Goal: Task Accomplishment & Management: Manage account settings

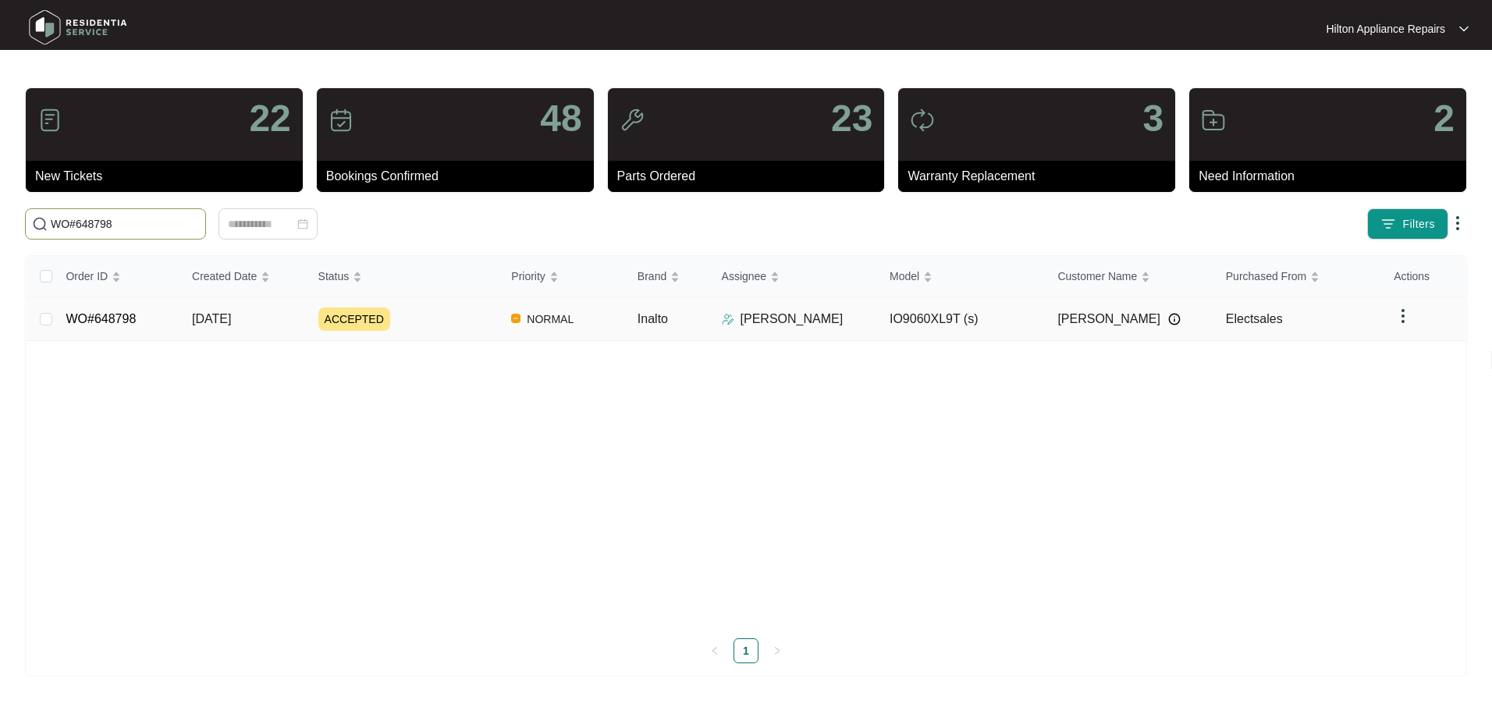
type input "WO#648798"
click at [220, 318] on span "[DATE]" at bounding box center [211, 318] width 39 height 13
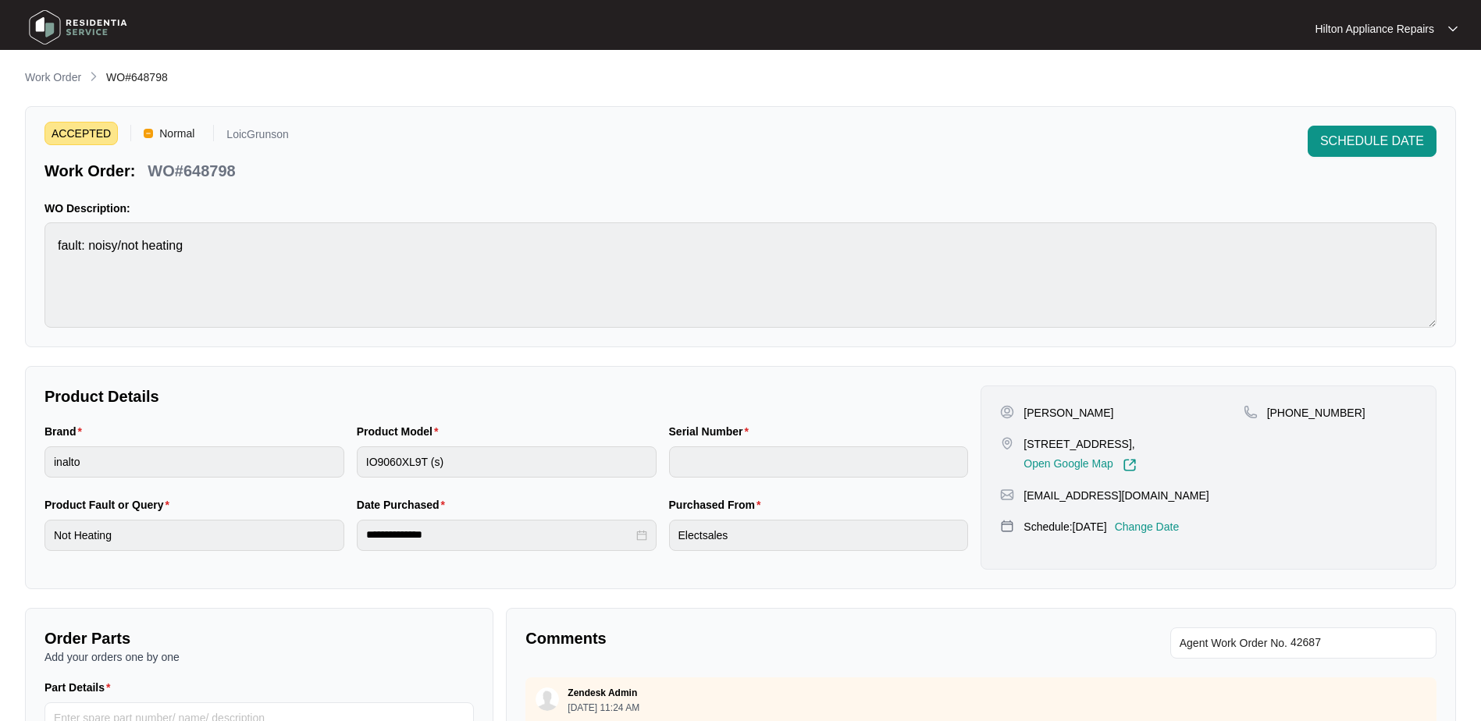
click at [1166, 528] on p "Change Date" at bounding box center [1147, 527] width 65 height 16
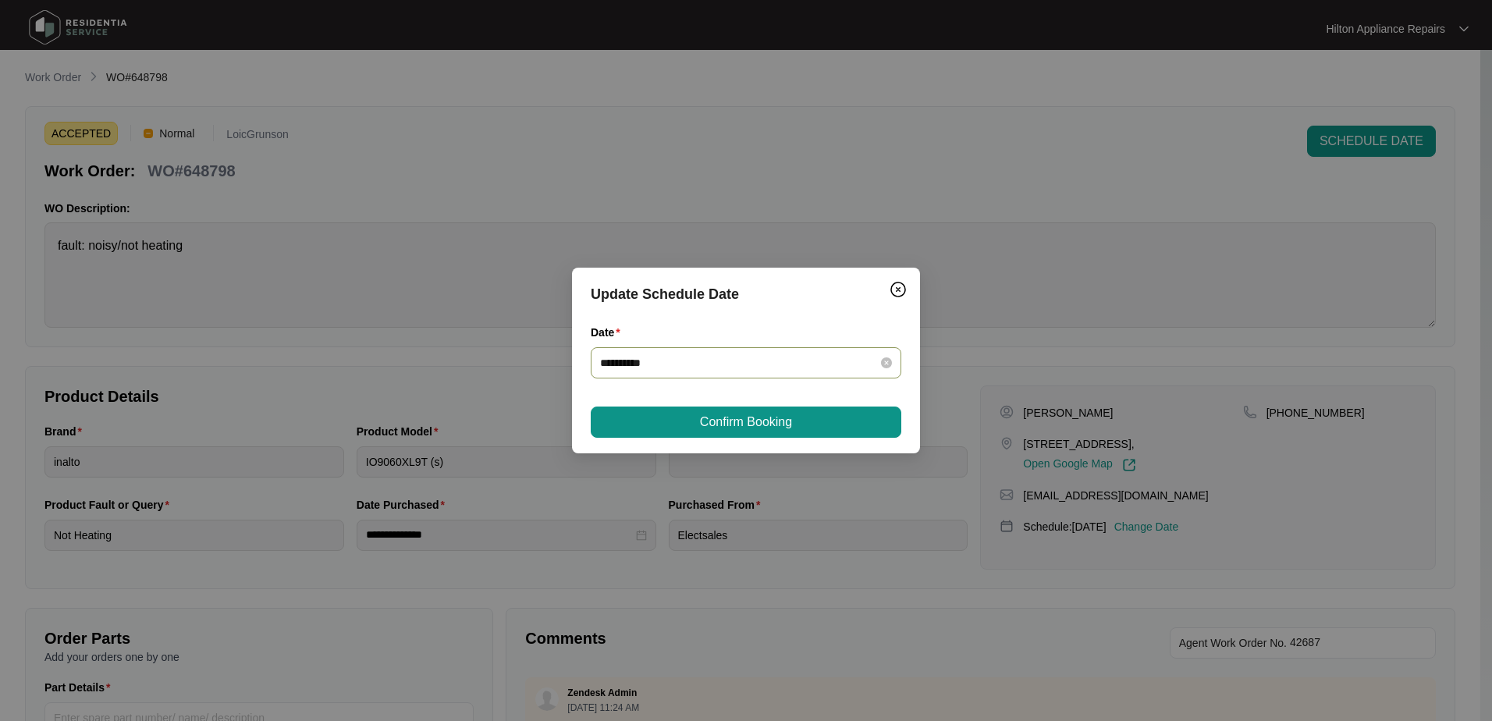
click at [883, 361] on icon "close-circle" at bounding box center [886, 362] width 11 height 11
click at [886, 361] on div at bounding box center [746, 362] width 292 height 17
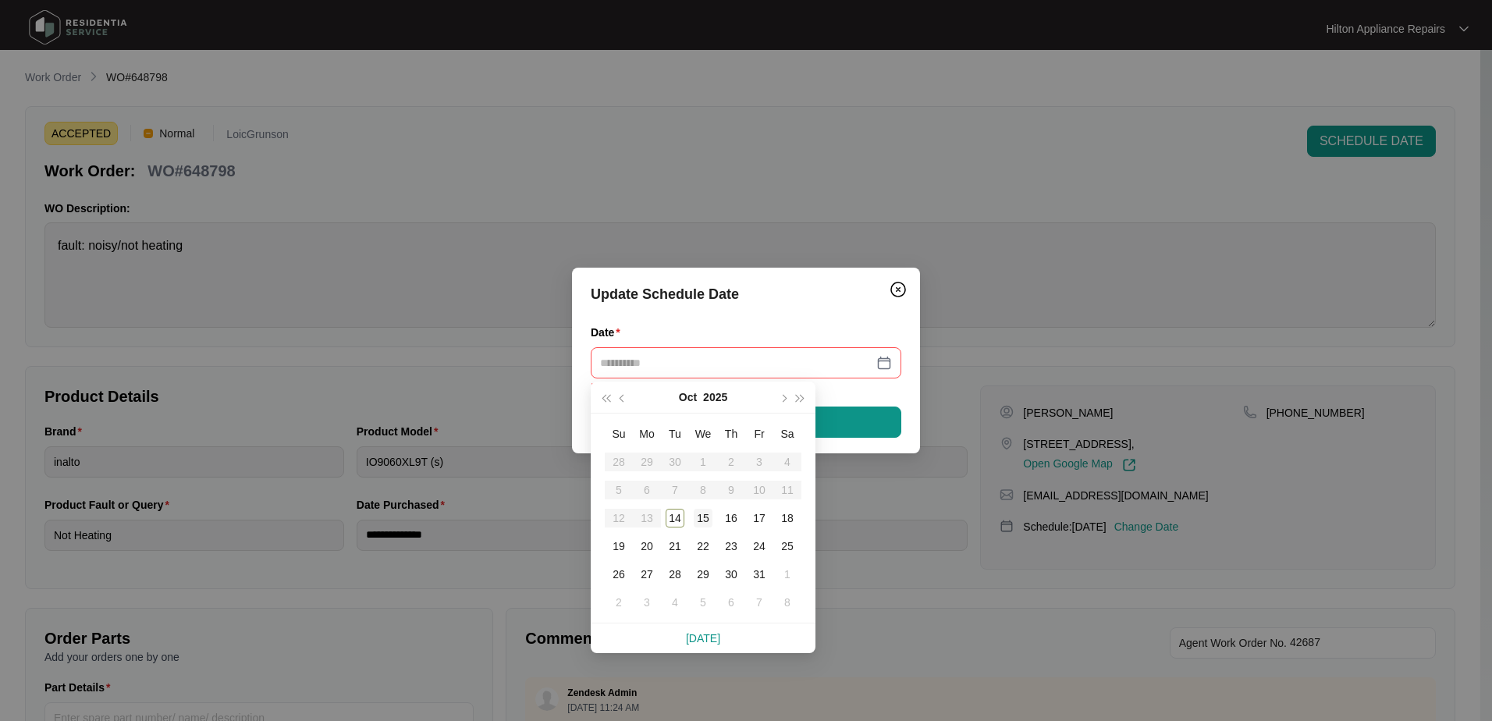
click at [706, 515] on div "15" at bounding box center [703, 518] width 19 height 19
type input "**********"
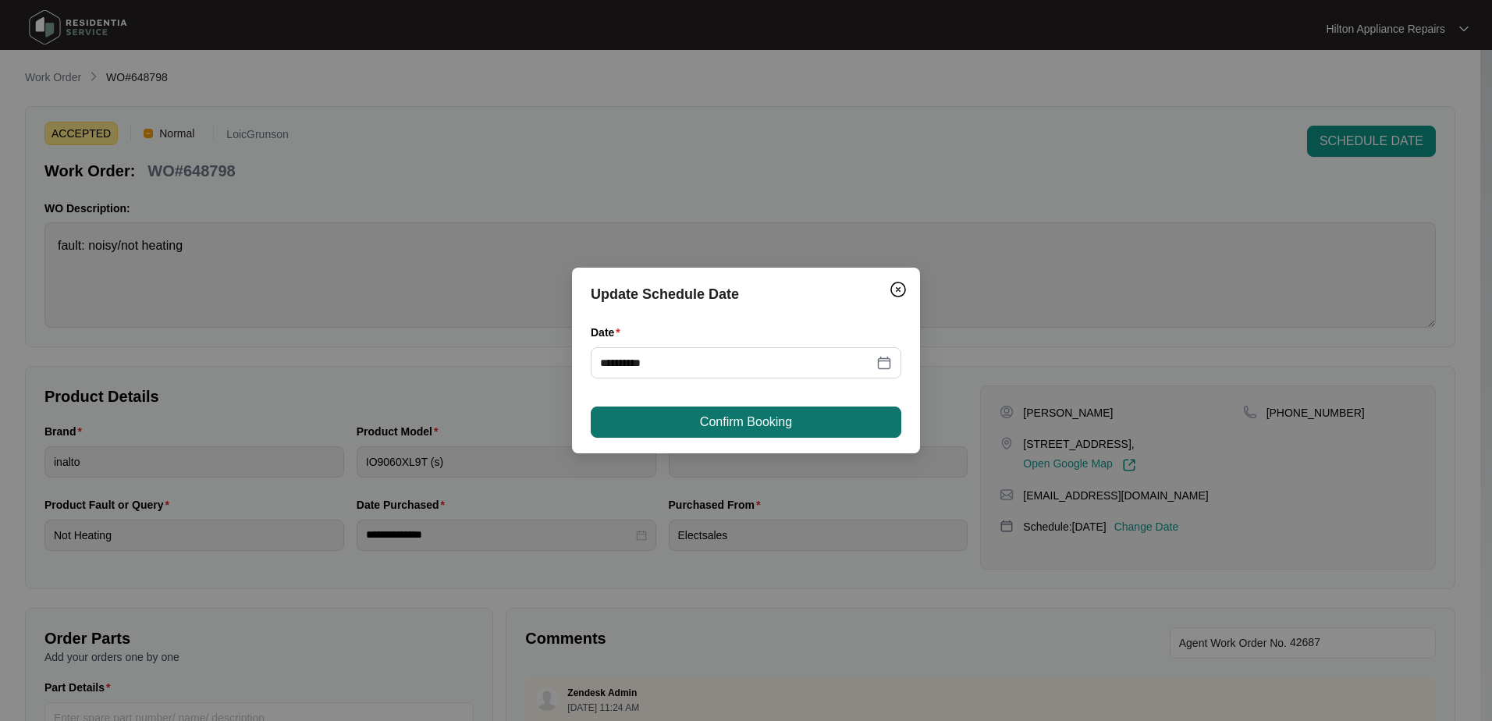
click at [832, 419] on button "Confirm Booking" at bounding box center [746, 422] width 311 height 31
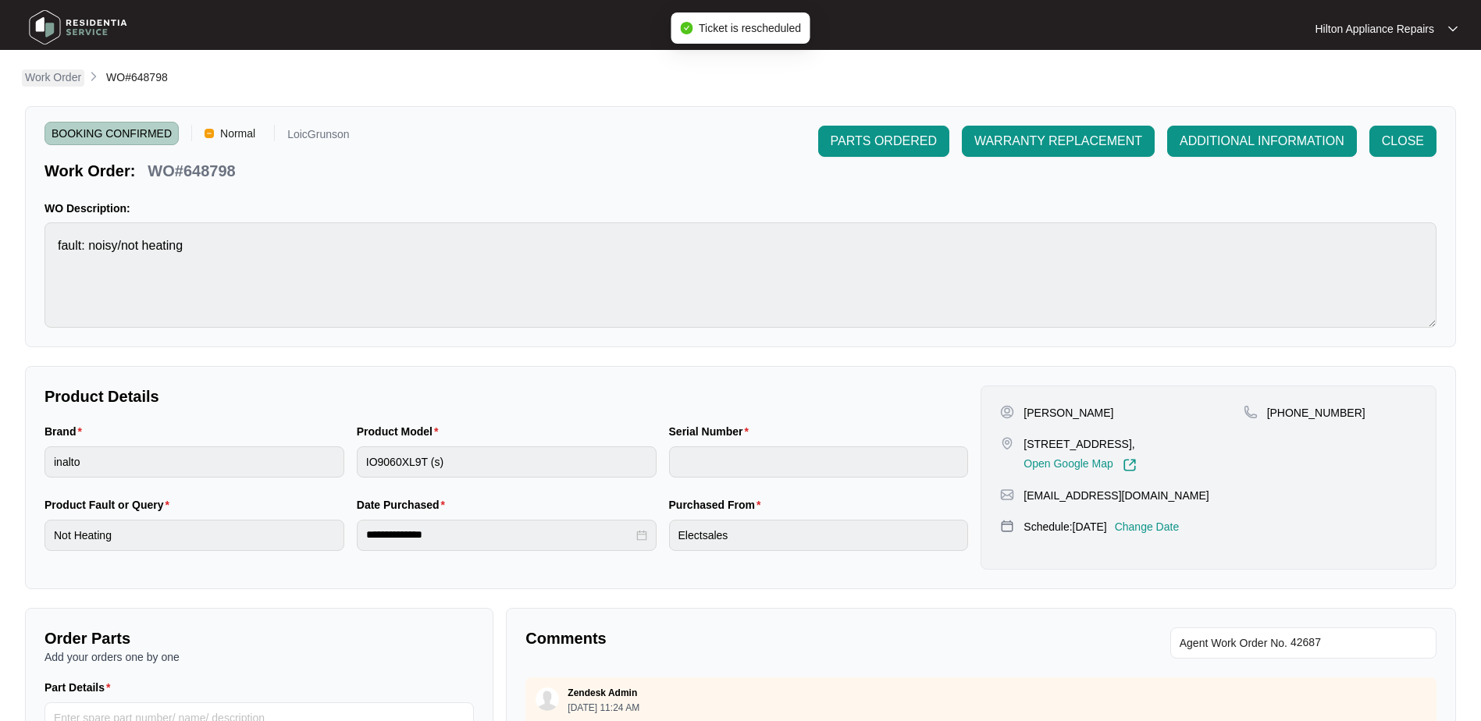
click at [54, 80] on p "Work Order" at bounding box center [53, 77] width 56 height 16
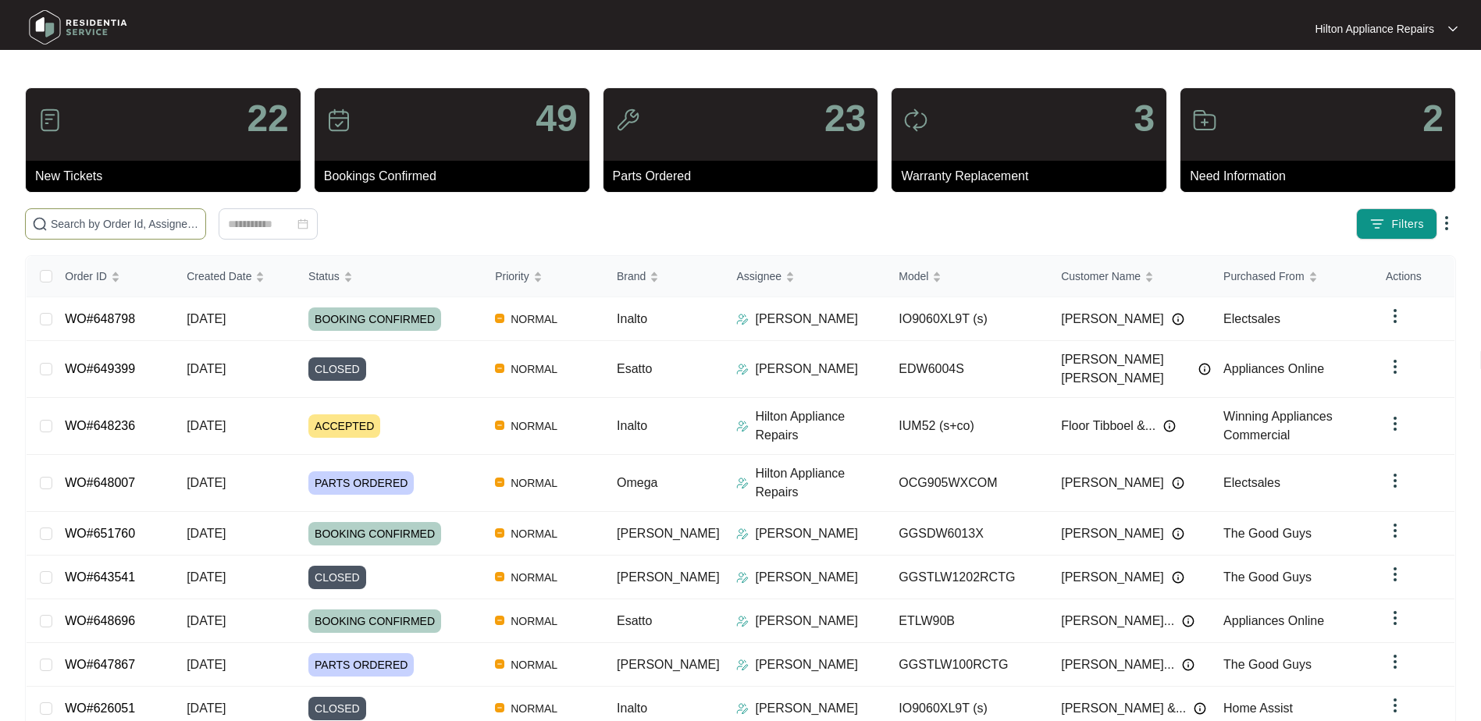
click at [66, 215] on span at bounding box center [115, 223] width 181 height 31
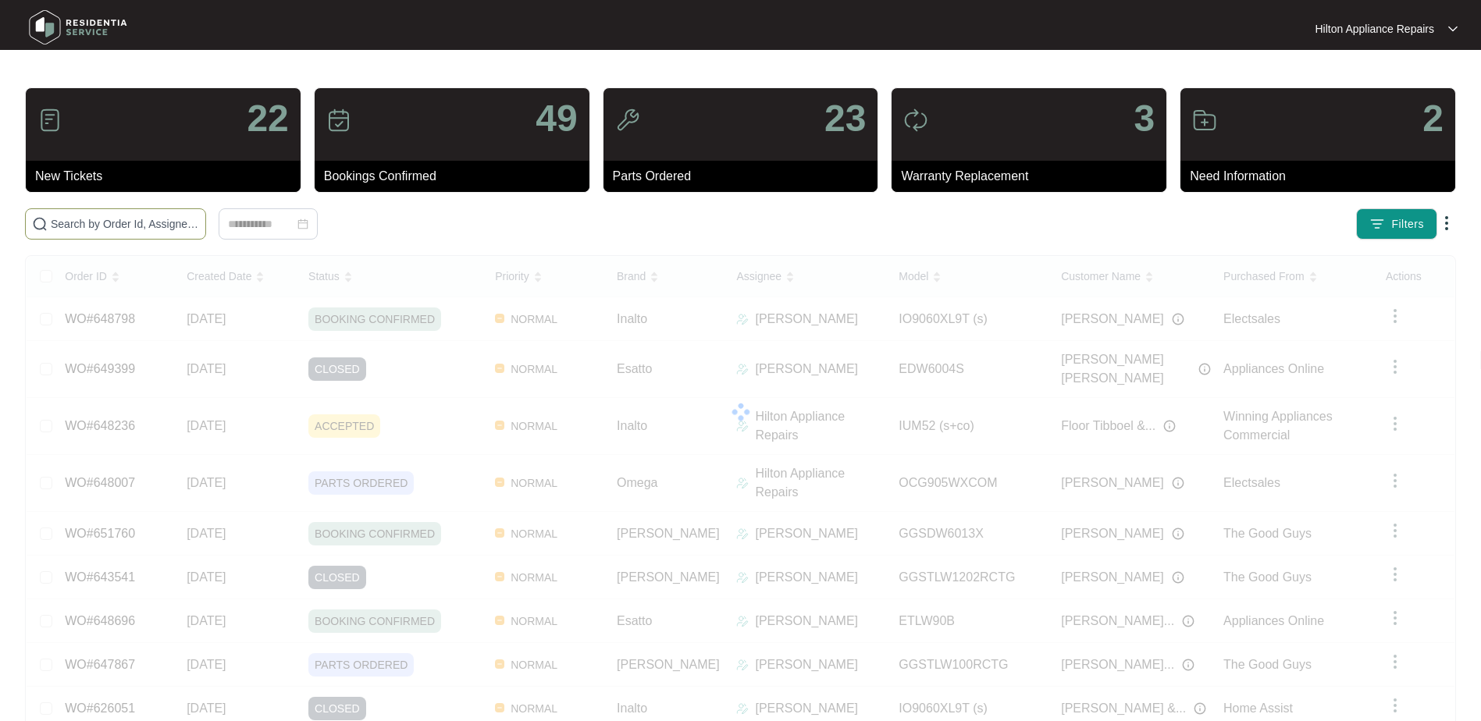
paste input "WO#651338"
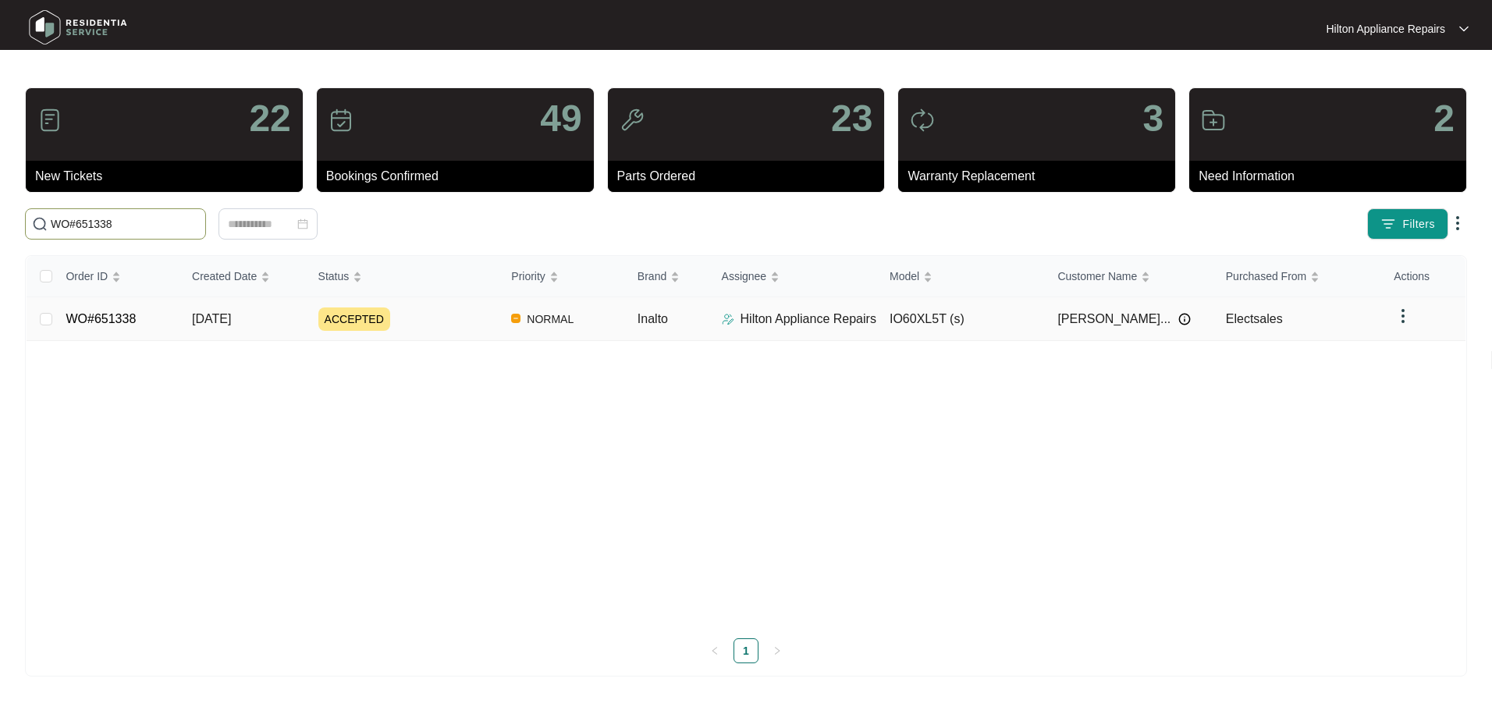
type input "WO#651338"
click at [201, 322] on span "[DATE]" at bounding box center [211, 318] width 39 height 13
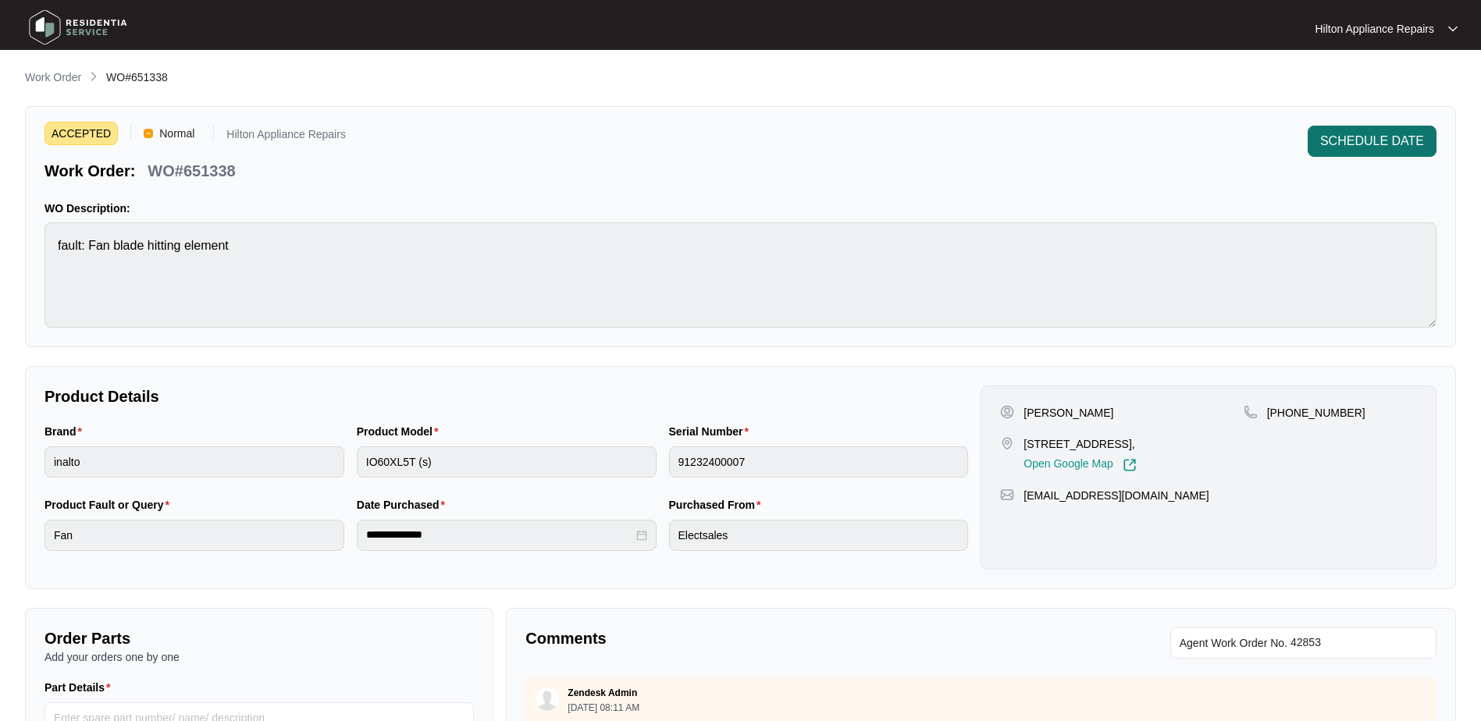
click at [1364, 143] on span "SCHEDULE DATE" at bounding box center [1372, 141] width 104 height 19
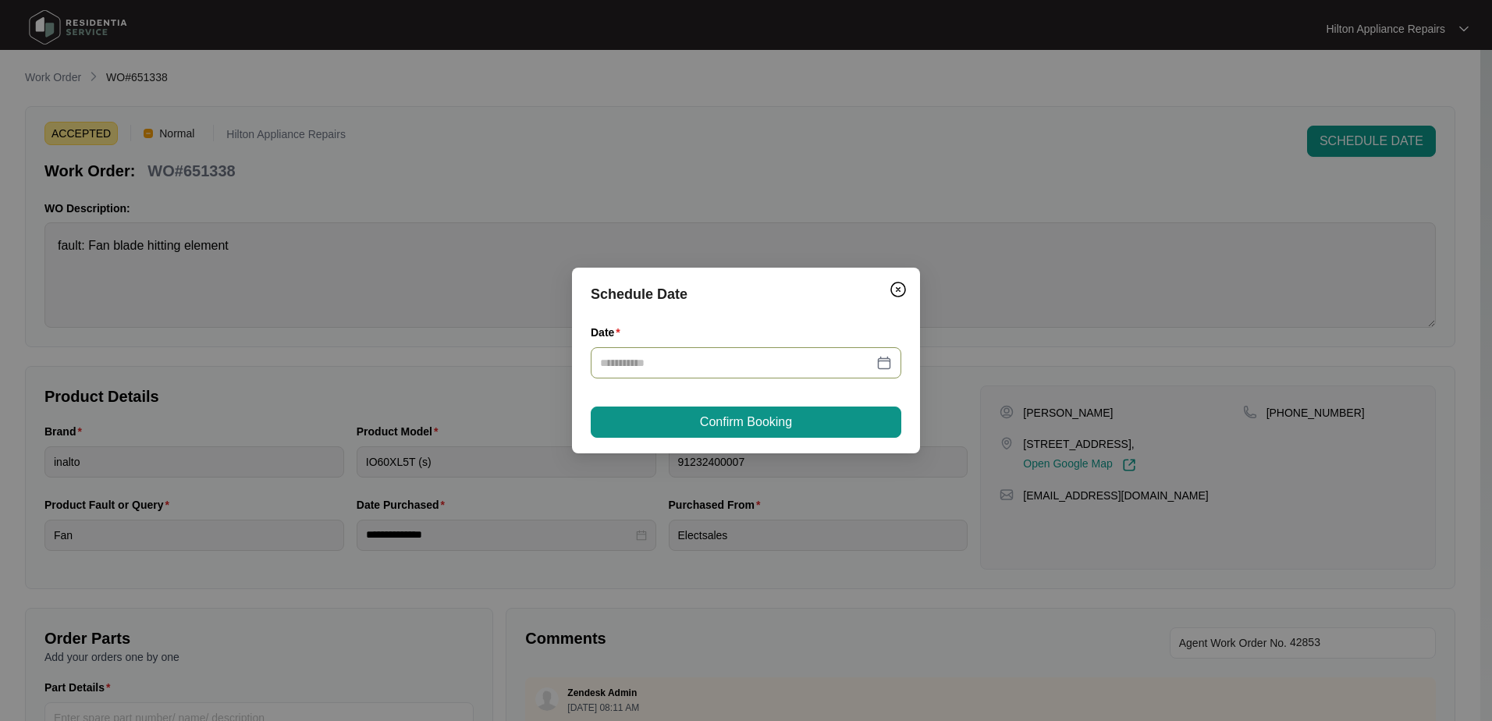
click at [880, 360] on div at bounding box center [746, 362] width 292 height 17
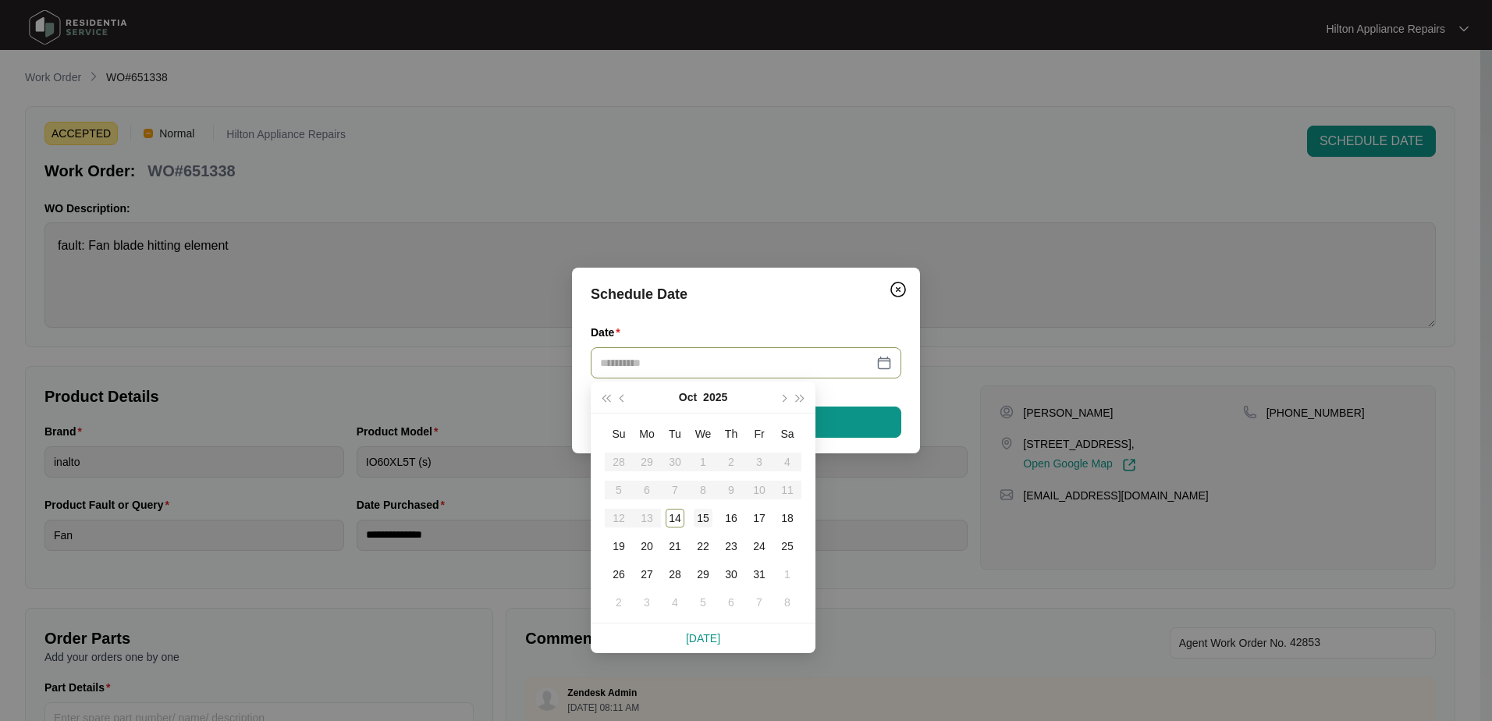
click at [698, 518] on div "15" at bounding box center [703, 518] width 19 height 19
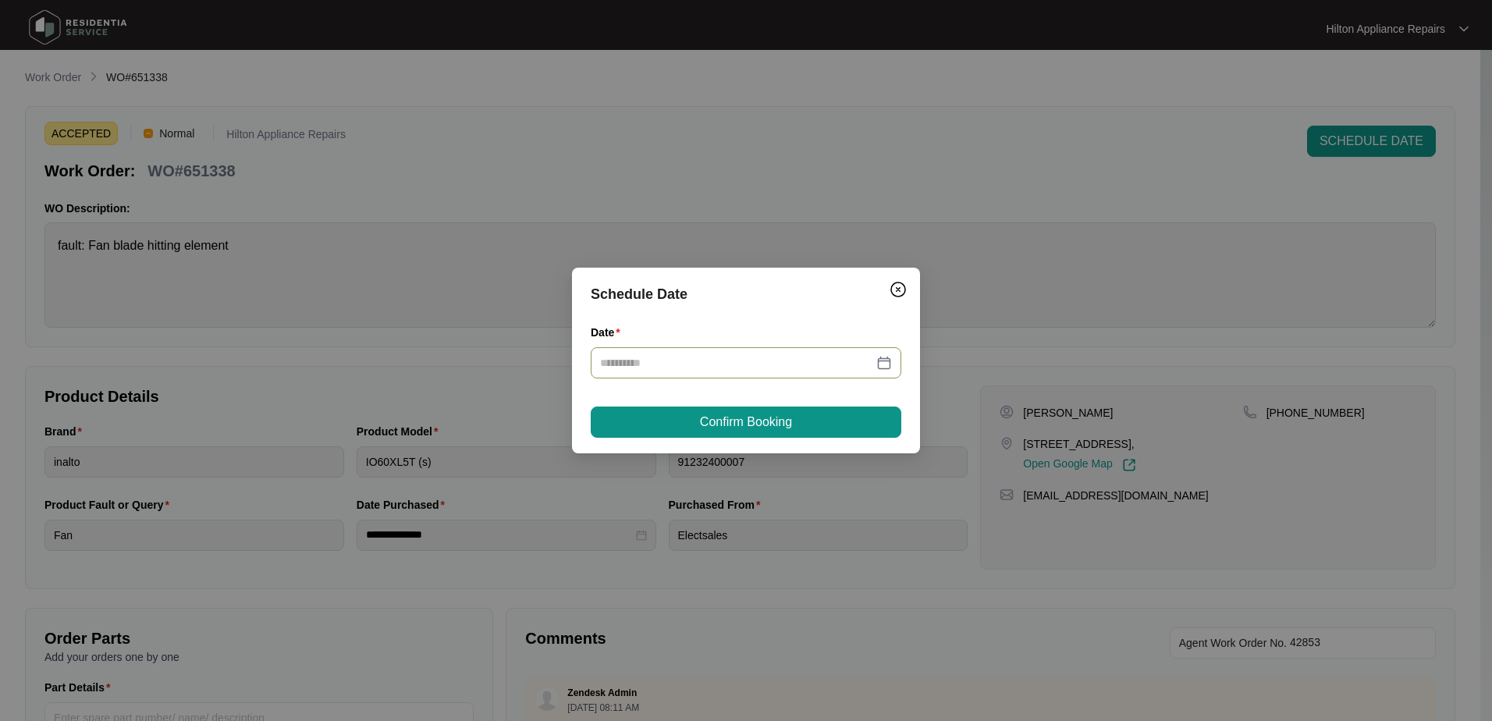
type input "**********"
click at [805, 417] on button "Confirm Booking" at bounding box center [746, 422] width 311 height 31
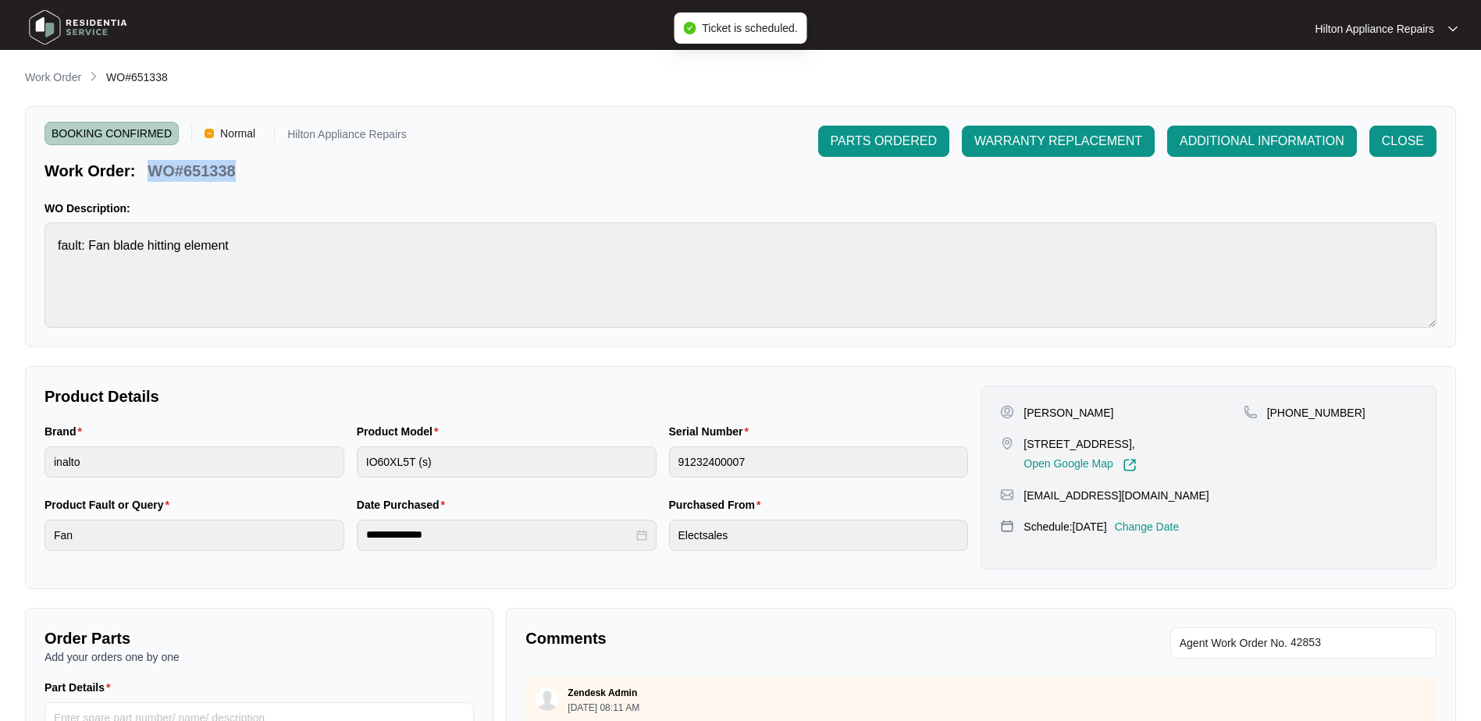
drag, startPoint x: 249, startPoint y: 171, endPoint x: 151, endPoint y: 169, distance: 98.4
click at [151, 169] on div "Work Order: WO#651338" at bounding box center [225, 168] width 362 height 27
copy p "WO#651338"
click at [51, 76] on p "Work Order" at bounding box center [53, 77] width 56 height 16
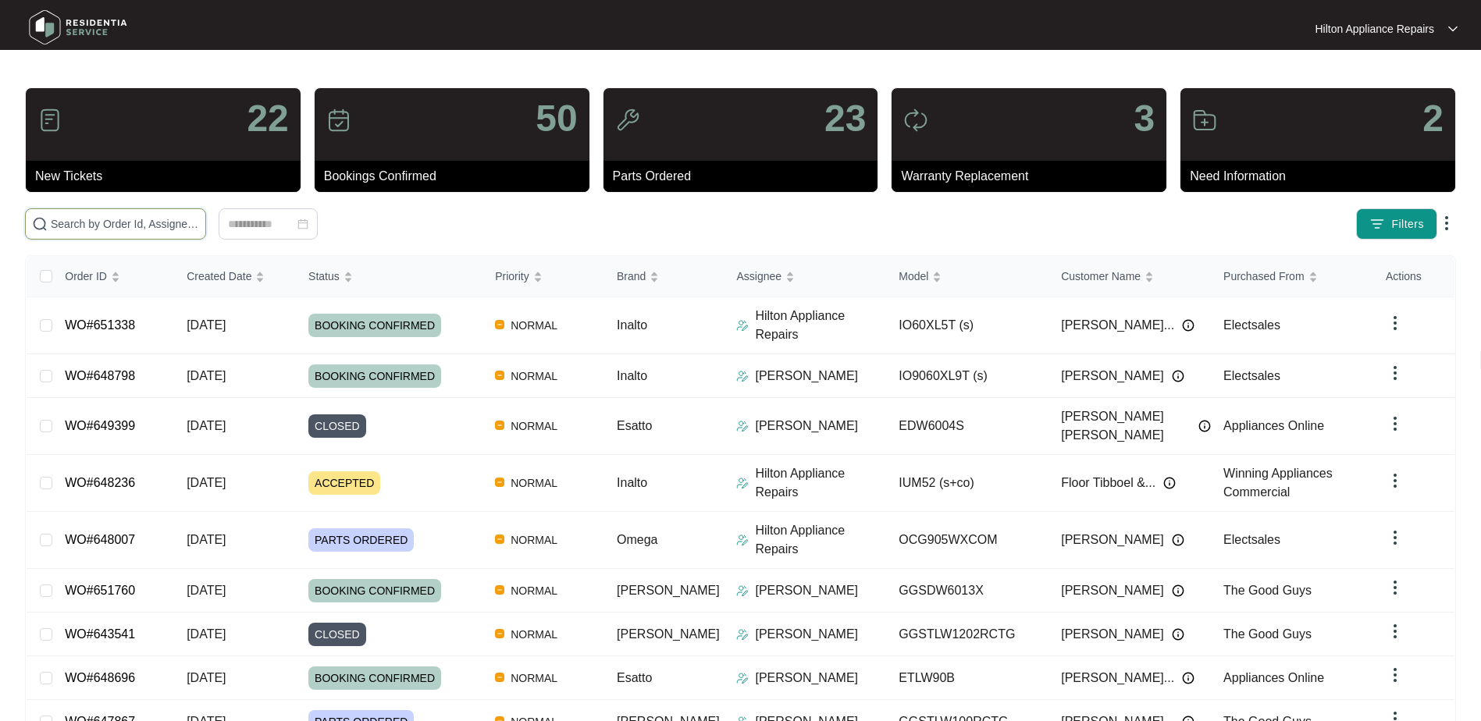
click at [83, 225] on input "text" at bounding box center [125, 223] width 148 height 17
paste input "WO#651338"
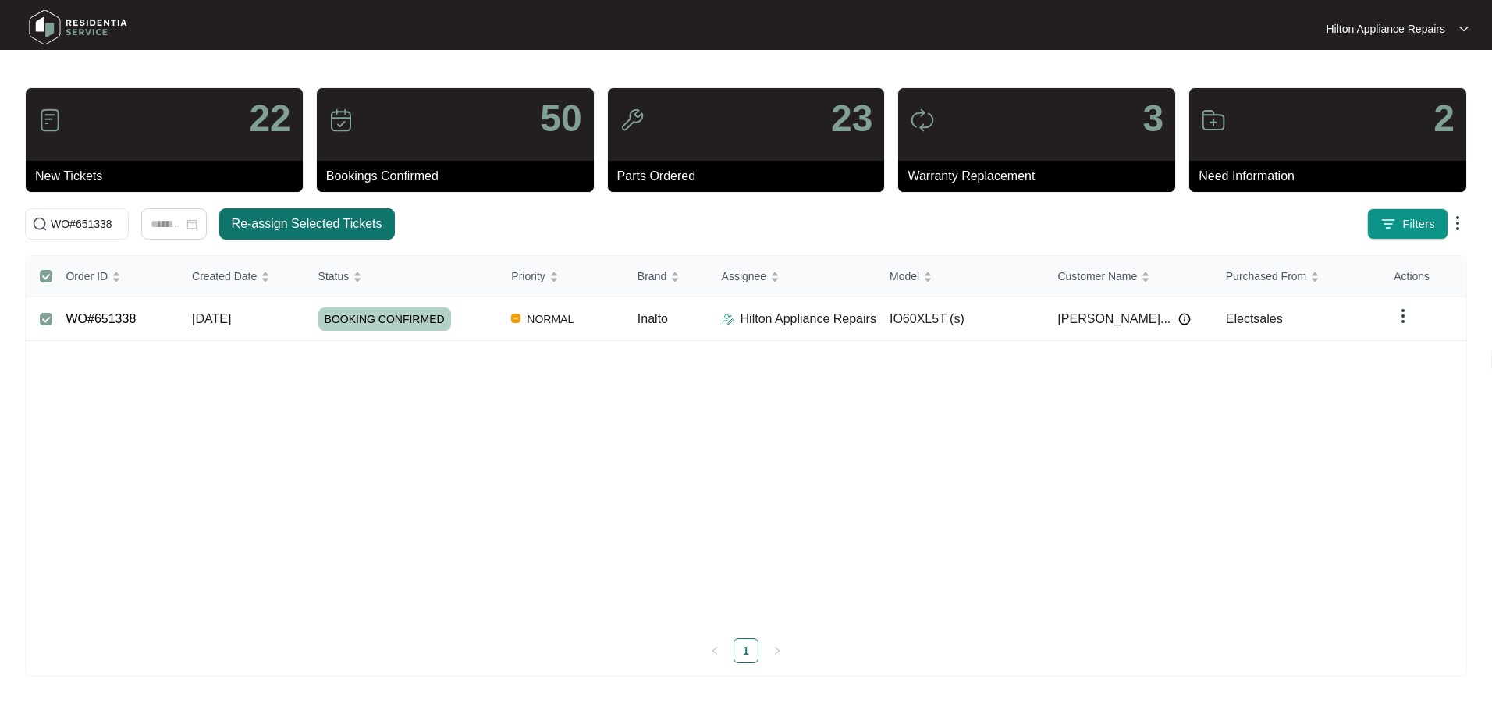
click at [304, 224] on span "Re-assign Selected Tickets" at bounding box center [307, 224] width 151 height 19
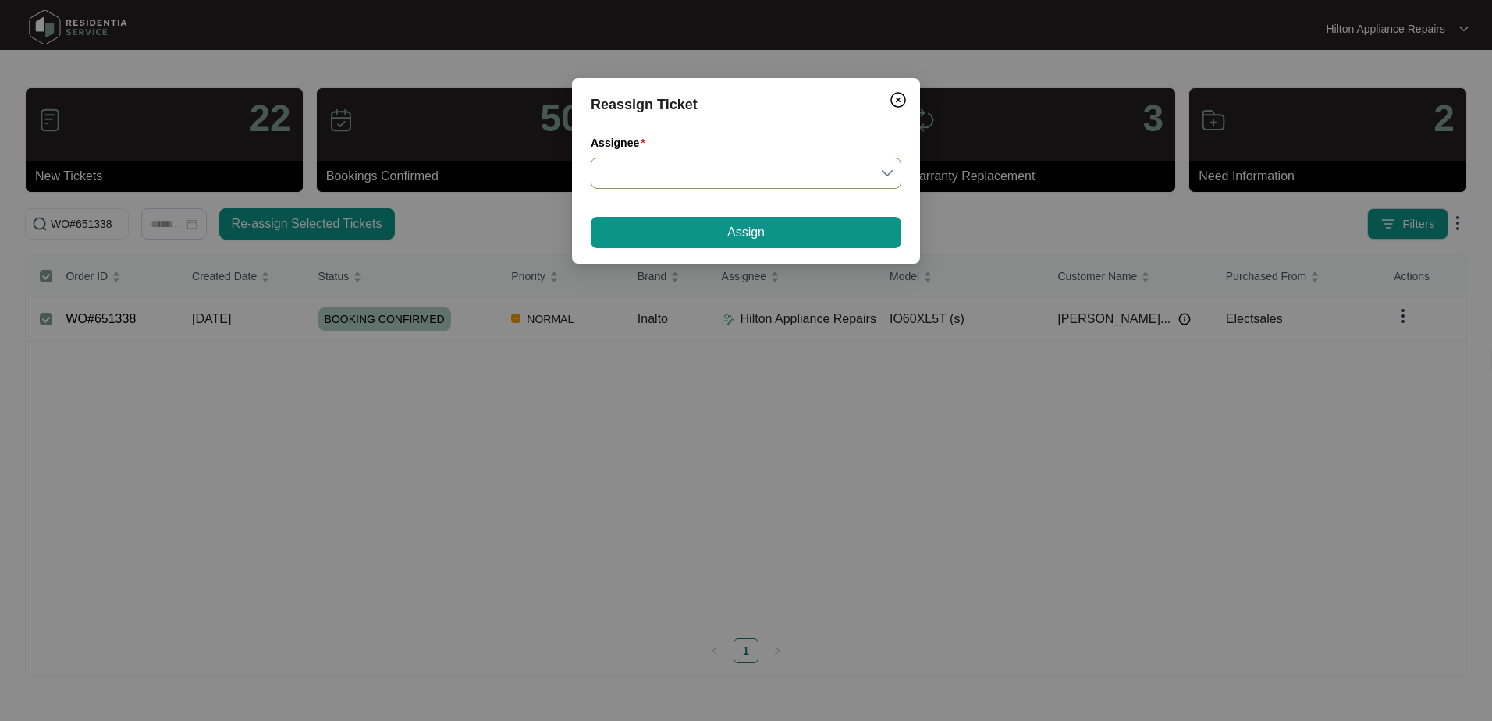
click at [888, 173] on input "Assignee" at bounding box center [746, 173] width 292 height 30
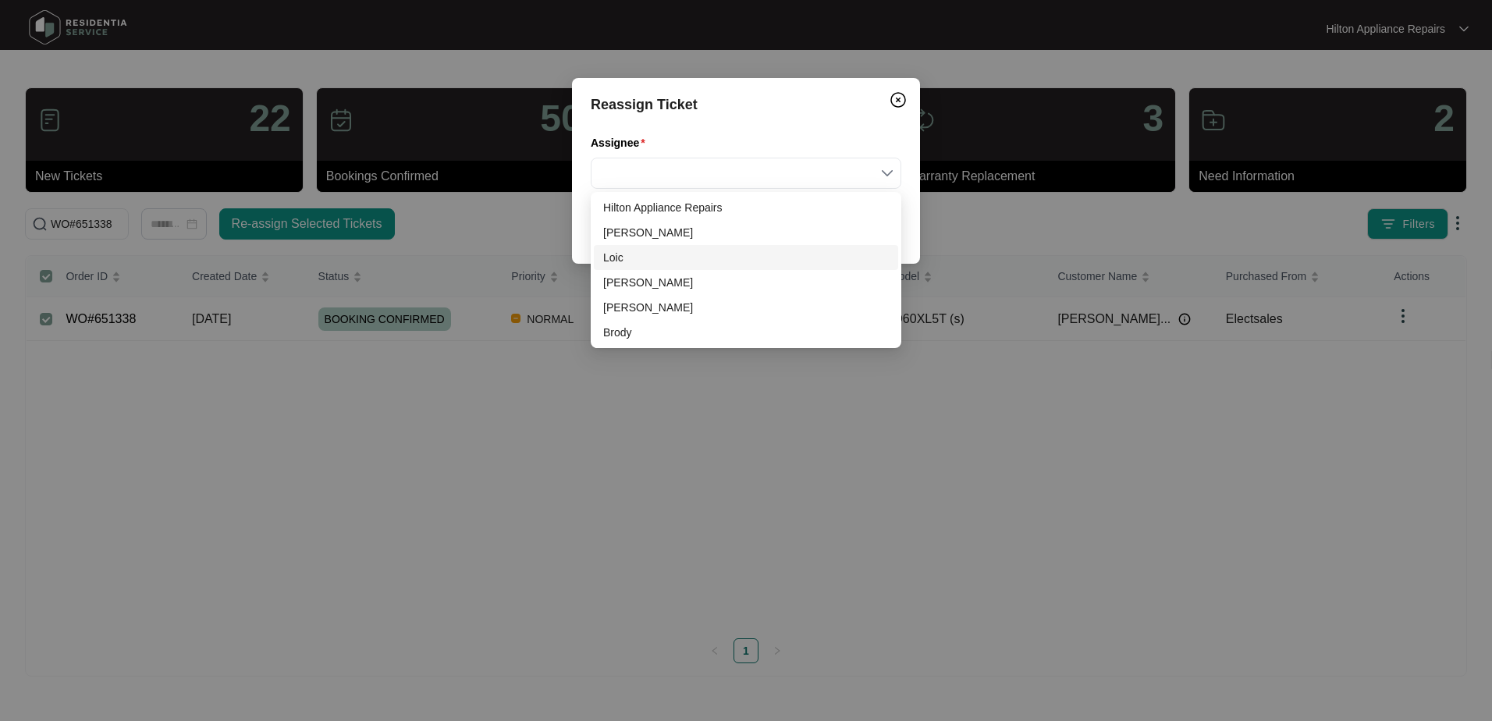
click at [616, 253] on div "Loic" at bounding box center [746, 257] width 286 height 17
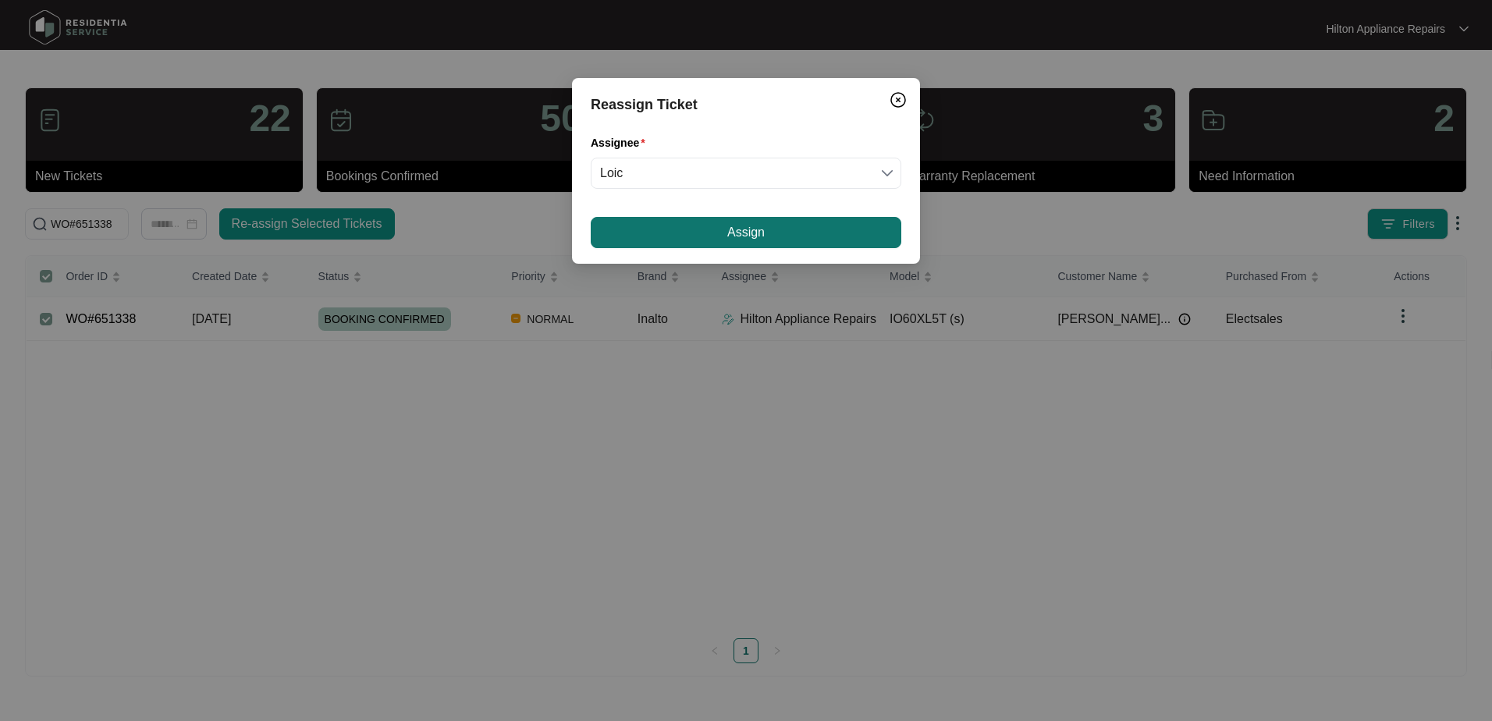
click at [677, 226] on button "Assign" at bounding box center [746, 232] width 311 height 31
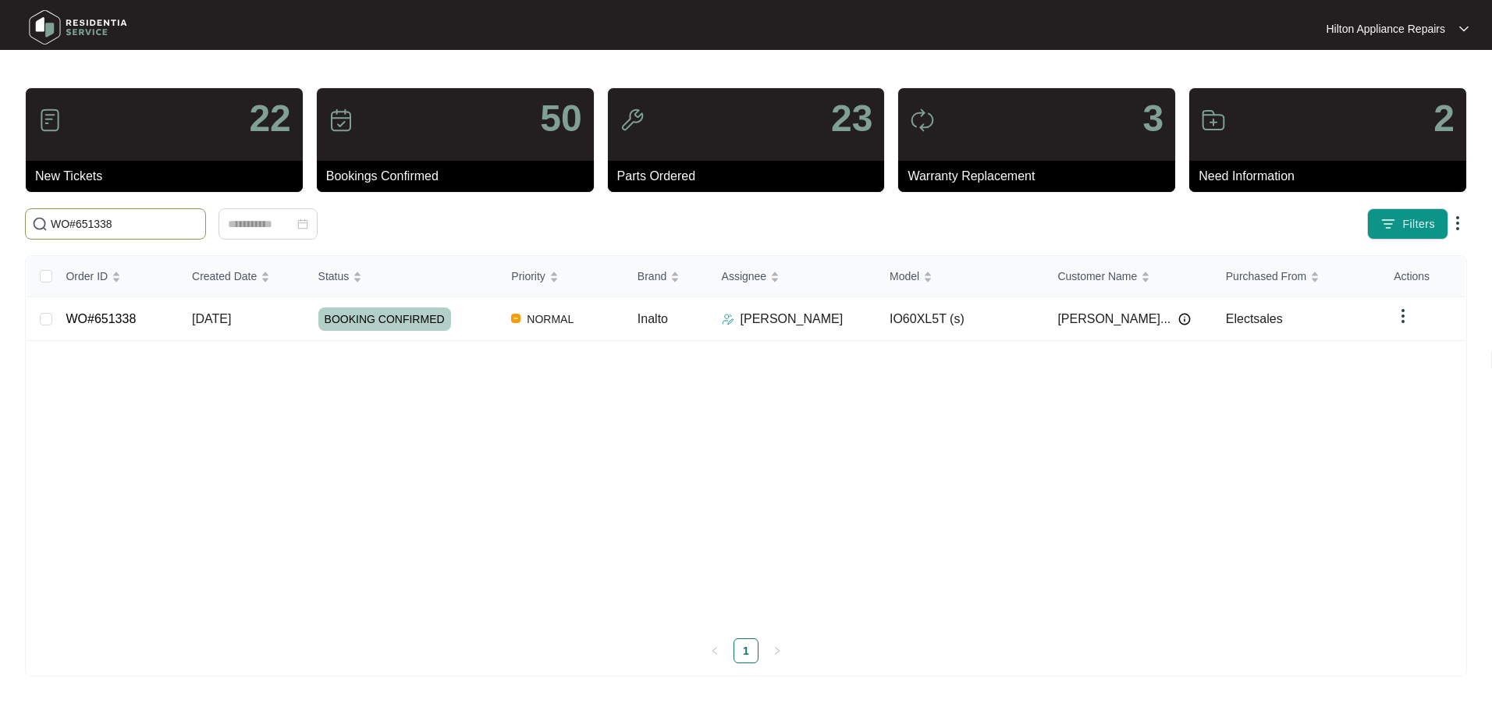
drag, startPoint x: 116, startPoint y: 225, endPoint x: 8, endPoint y: 209, distance: 108.8
click at [10, 210] on main "22 New Tickets 50 Bookings Confirmed 23 Parts Ordered 3 Warranty Replacement 2 …" at bounding box center [746, 360] width 1492 height 721
paste input "064"
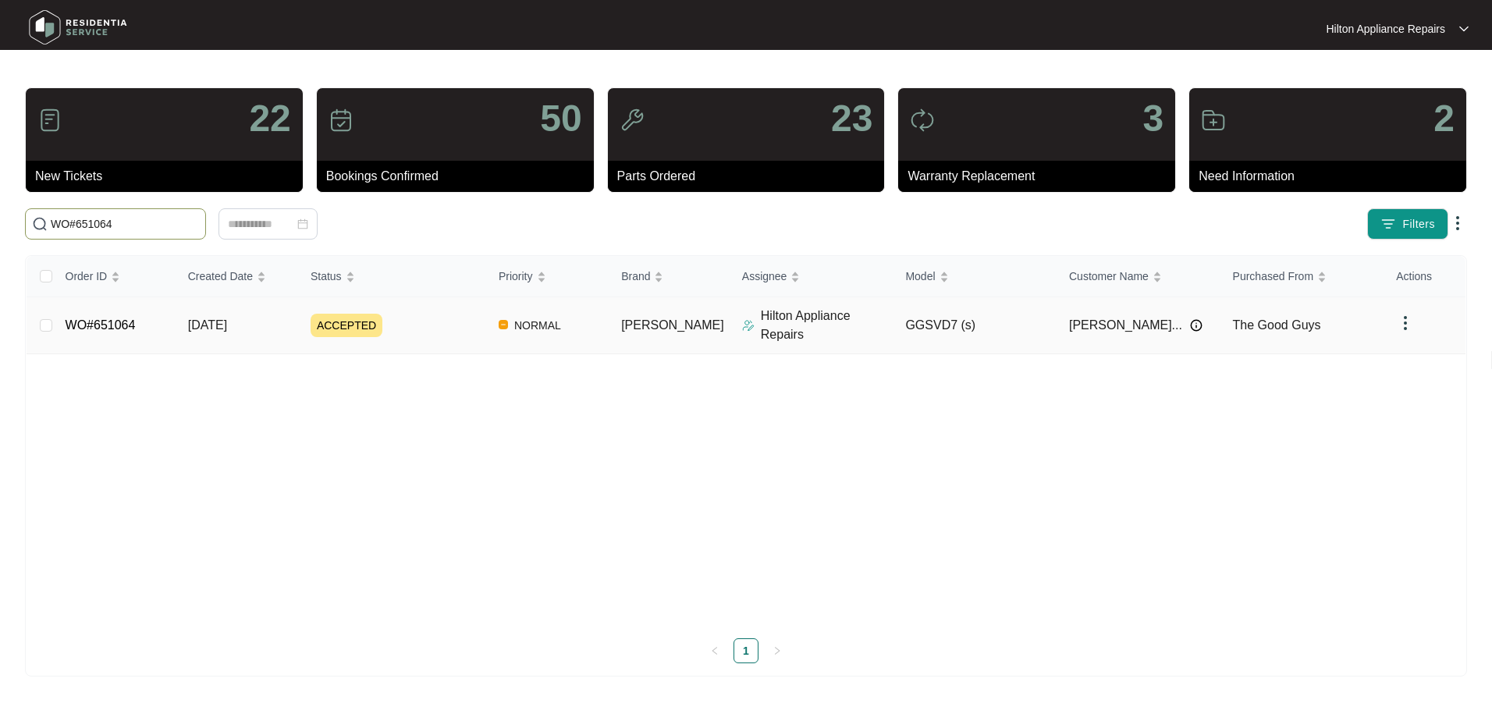
type input "WO#651064"
click at [204, 328] on td "[DATE]" at bounding box center [237, 325] width 123 height 57
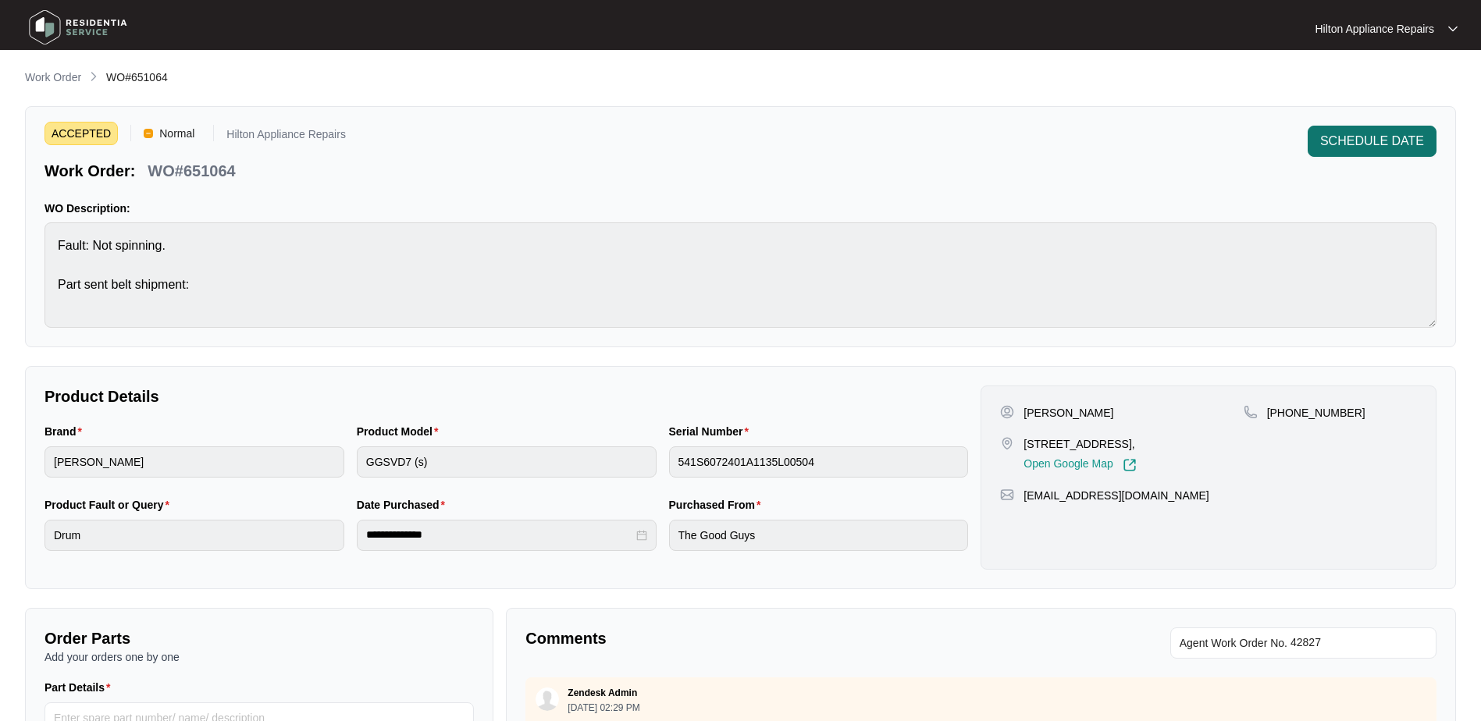
click at [1387, 131] on button "SCHEDULE DATE" at bounding box center [1371, 141] width 129 height 31
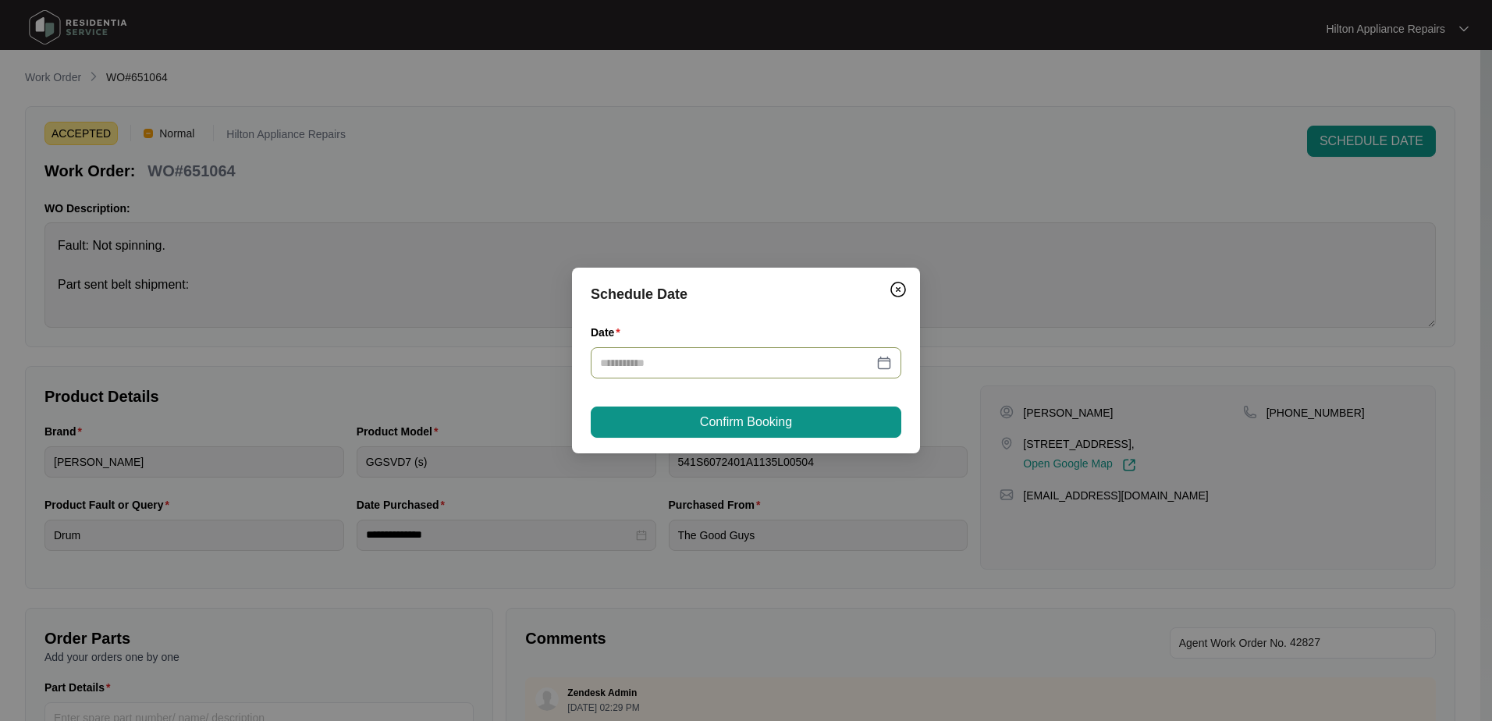
click at [874, 360] on div at bounding box center [746, 362] width 292 height 17
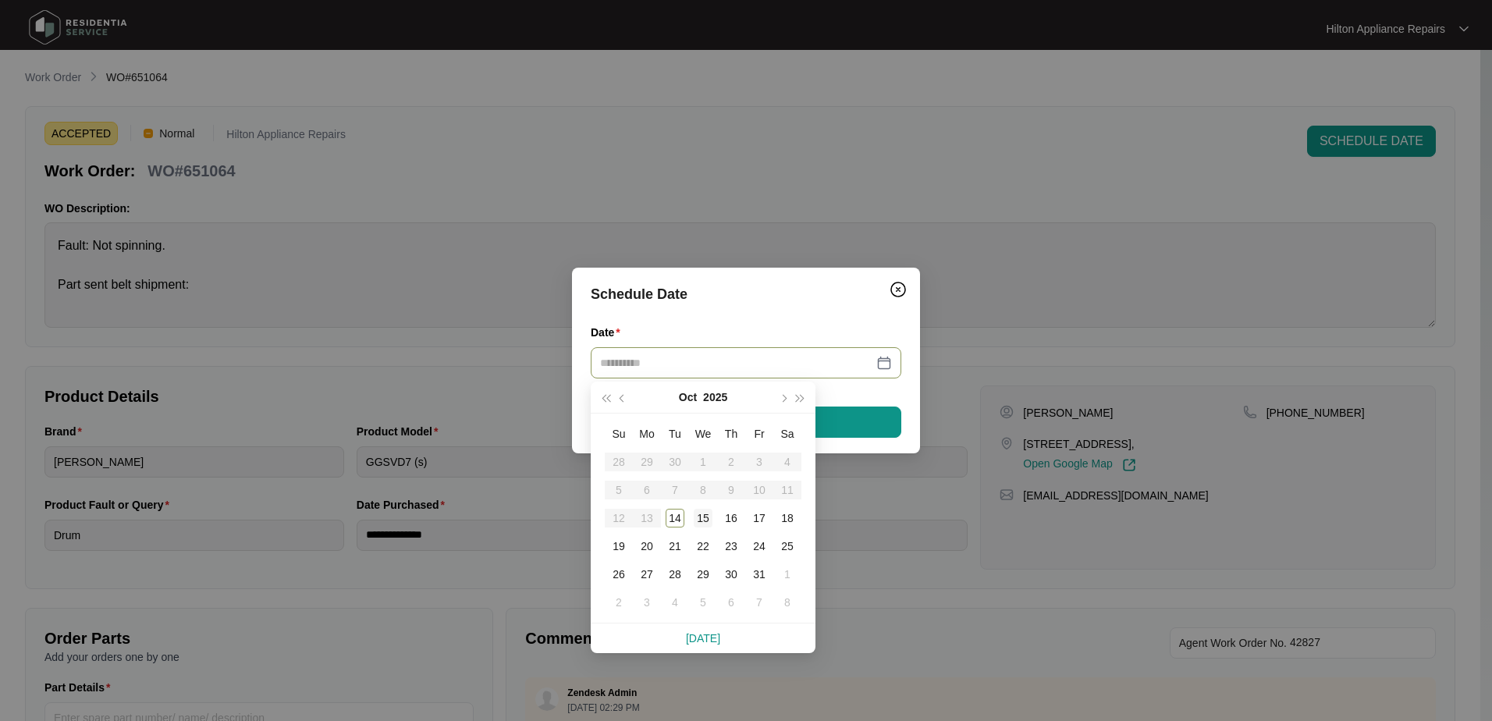
click at [700, 518] on div "15" at bounding box center [703, 518] width 19 height 19
type input "**********"
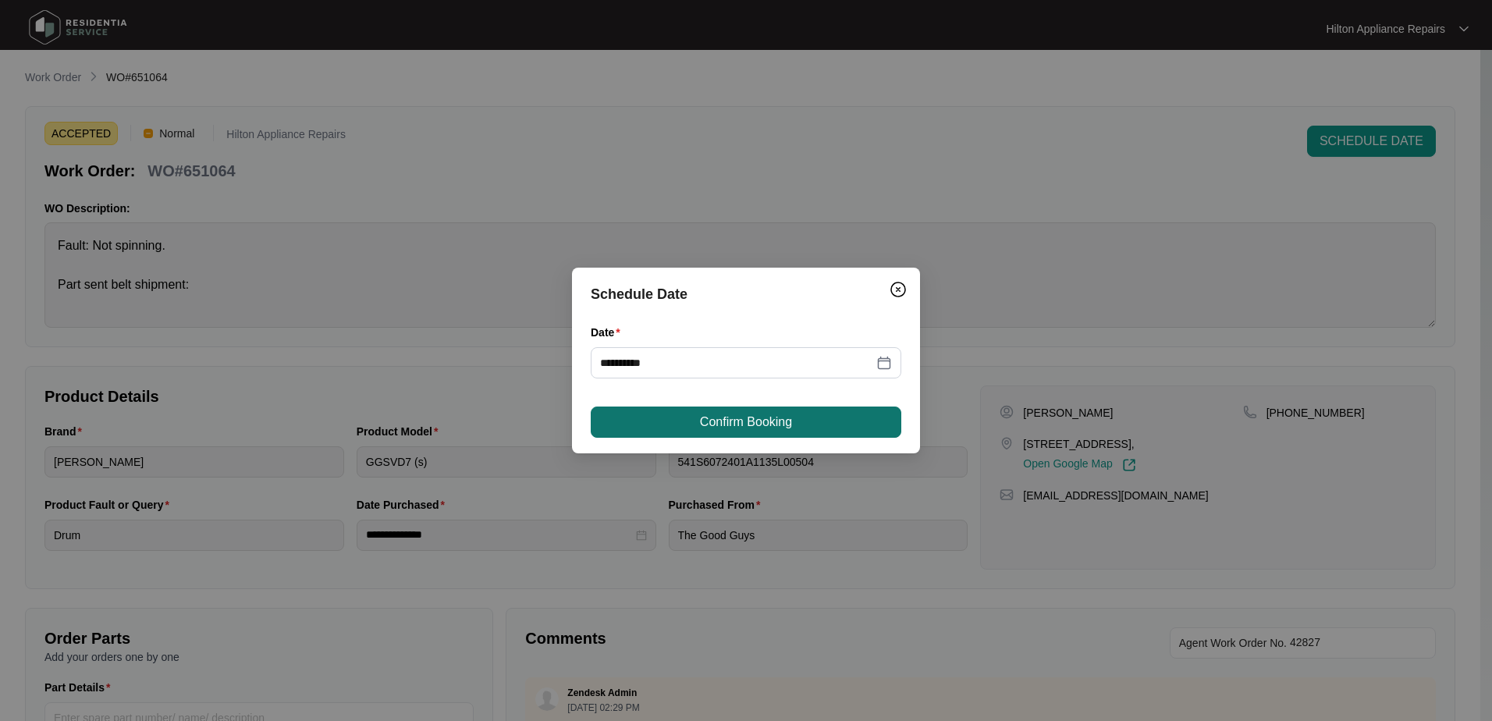
click at [800, 416] on button "Confirm Booking" at bounding box center [746, 422] width 311 height 31
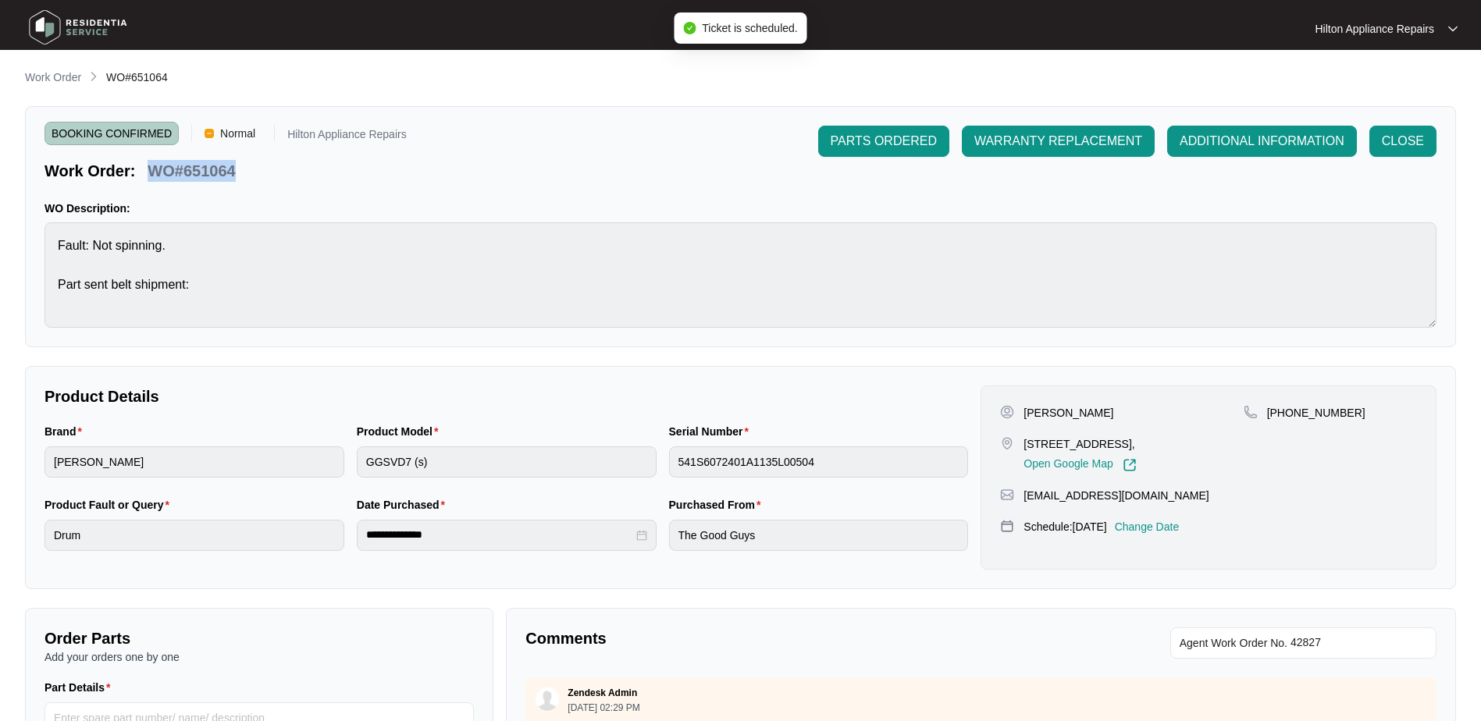
drag, startPoint x: 247, startPoint y: 169, endPoint x: 151, endPoint y: 168, distance: 95.2
click at [151, 168] on div "Work Order: WO#651064" at bounding box center [225, 168] width 362 height 27
copy p "WO#651064"
click at [52, 82] on p "Work Order" at bounding box center [53, 77] width 56 height 16
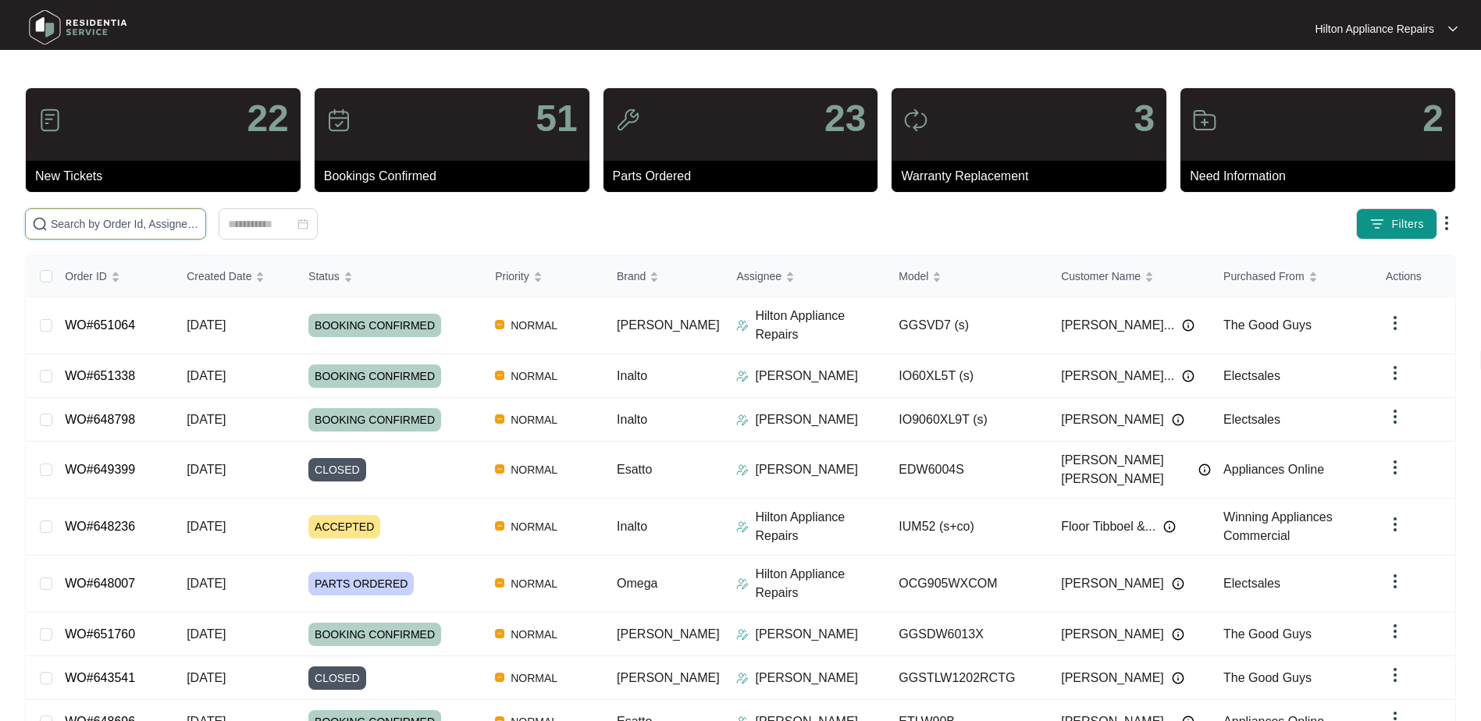
click at [101, 219] on input "text" at bounding box center [125, 223] width 148 height 17
paste input "WO#651064"
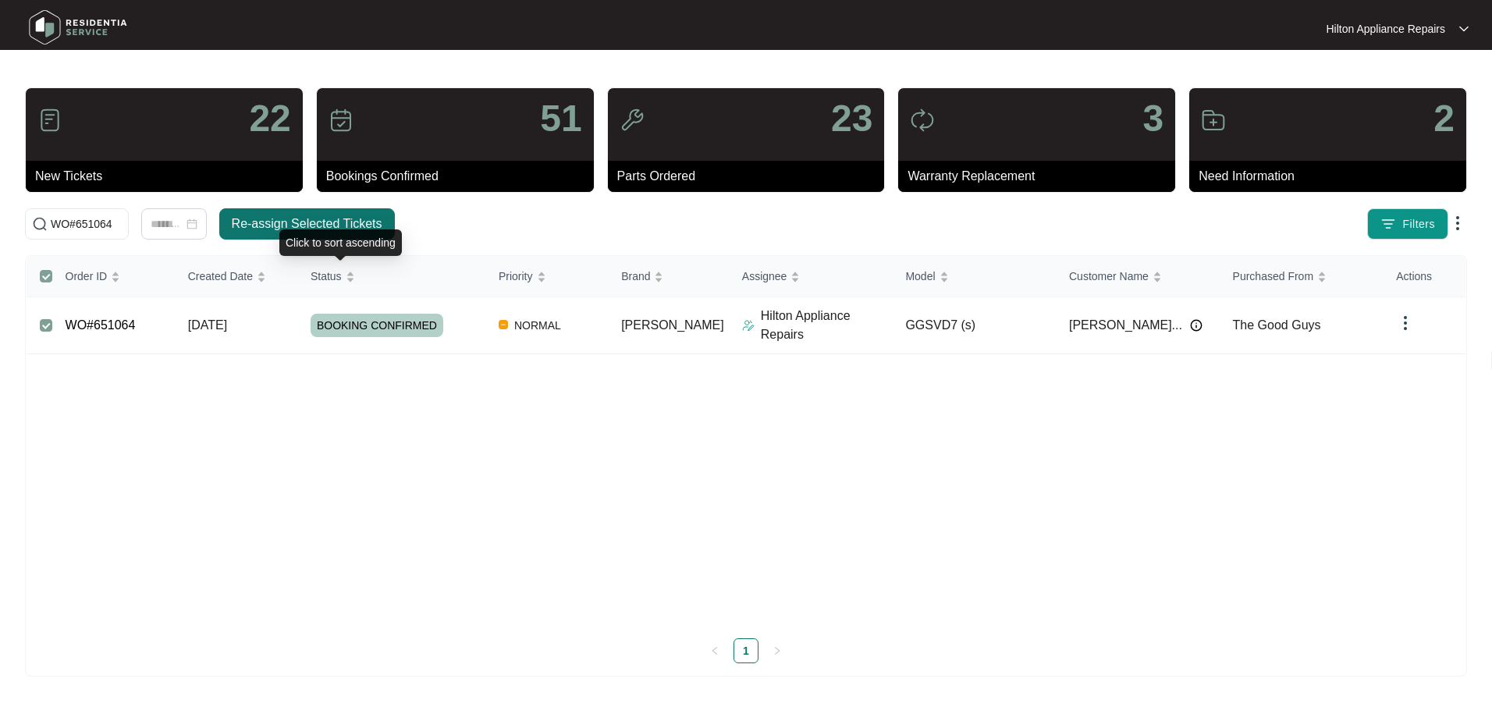
click at [316, 221] on span "Re-assign Selected Tickets" at bounding box center [307, 224] width 151 height 19
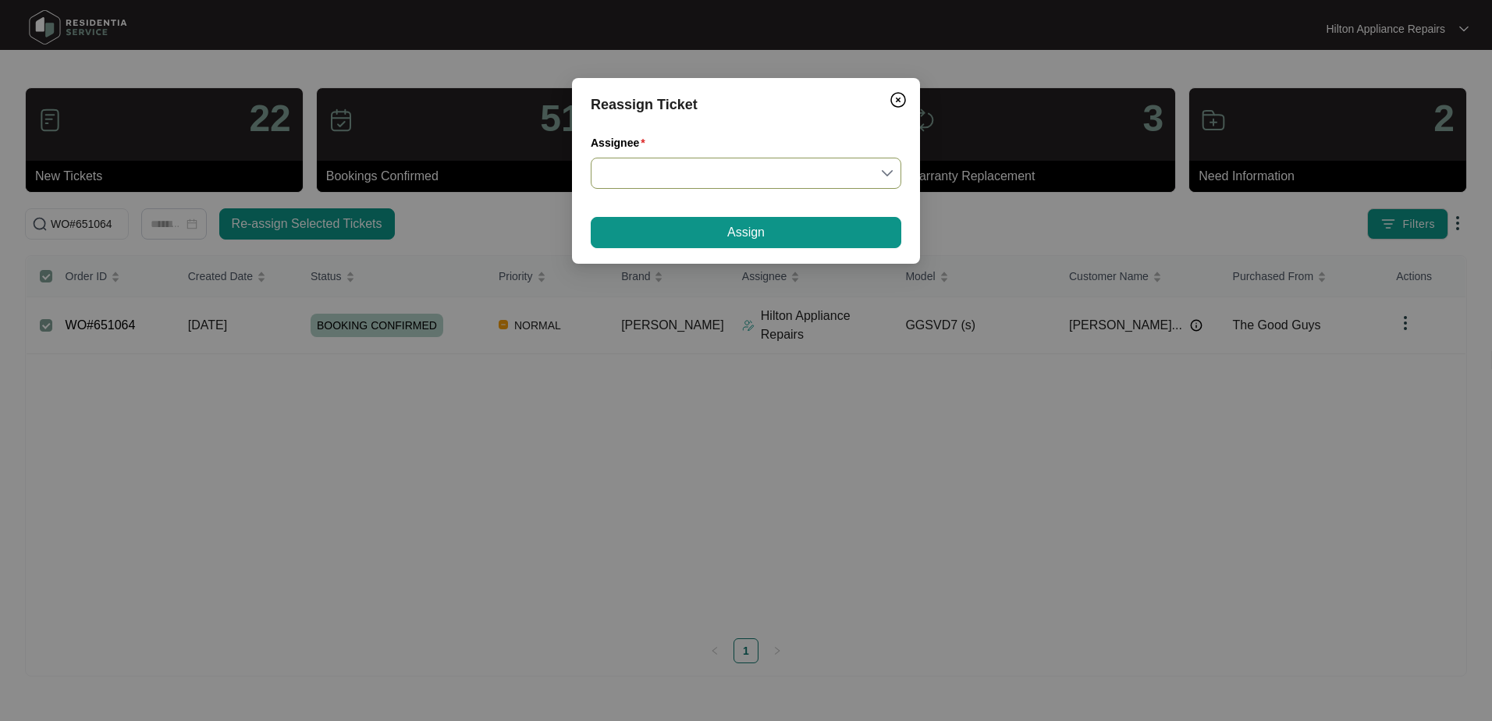
click at [884, 171] on input "Assignee" at bounding box center [746, 173] width 292 height 30
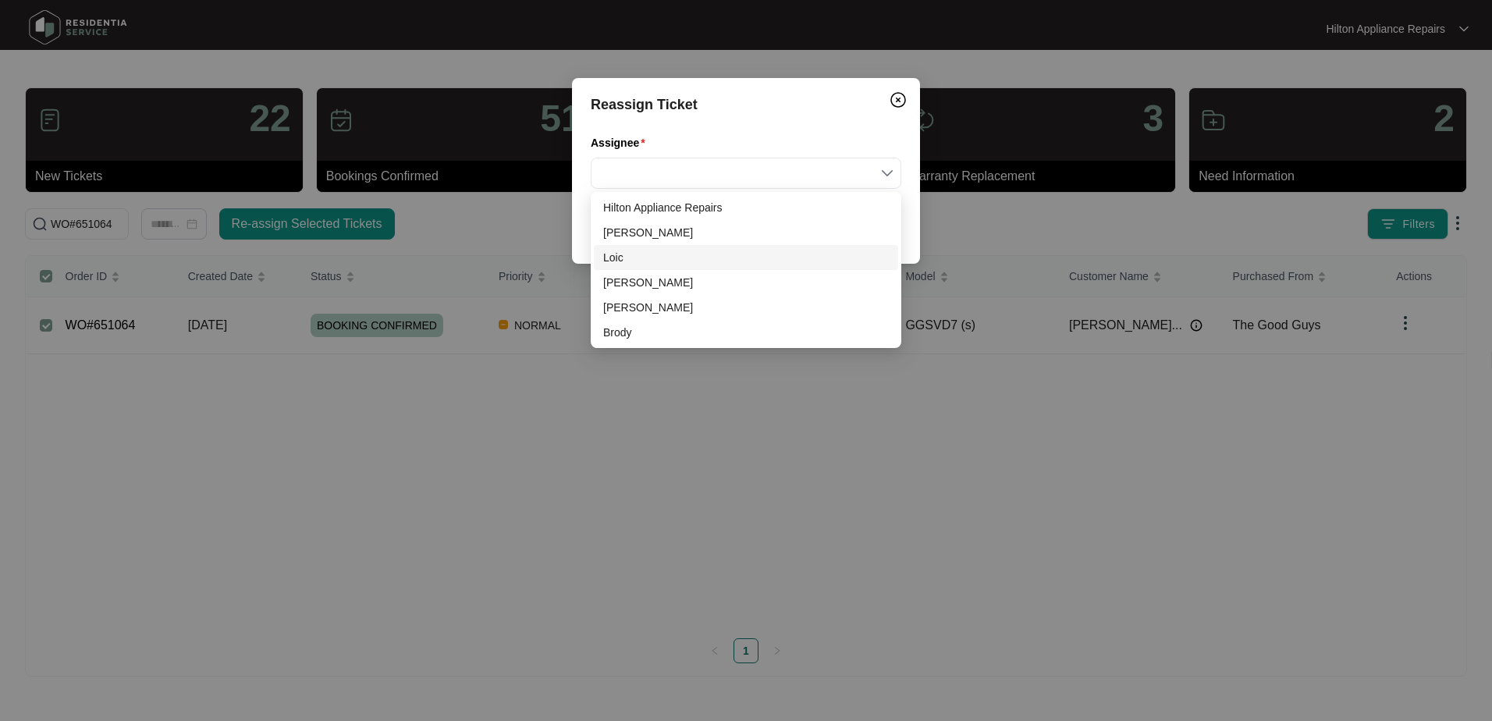
click at [617, 259] on div "Loic" at bounding box center [746, 257] width 286 height 17
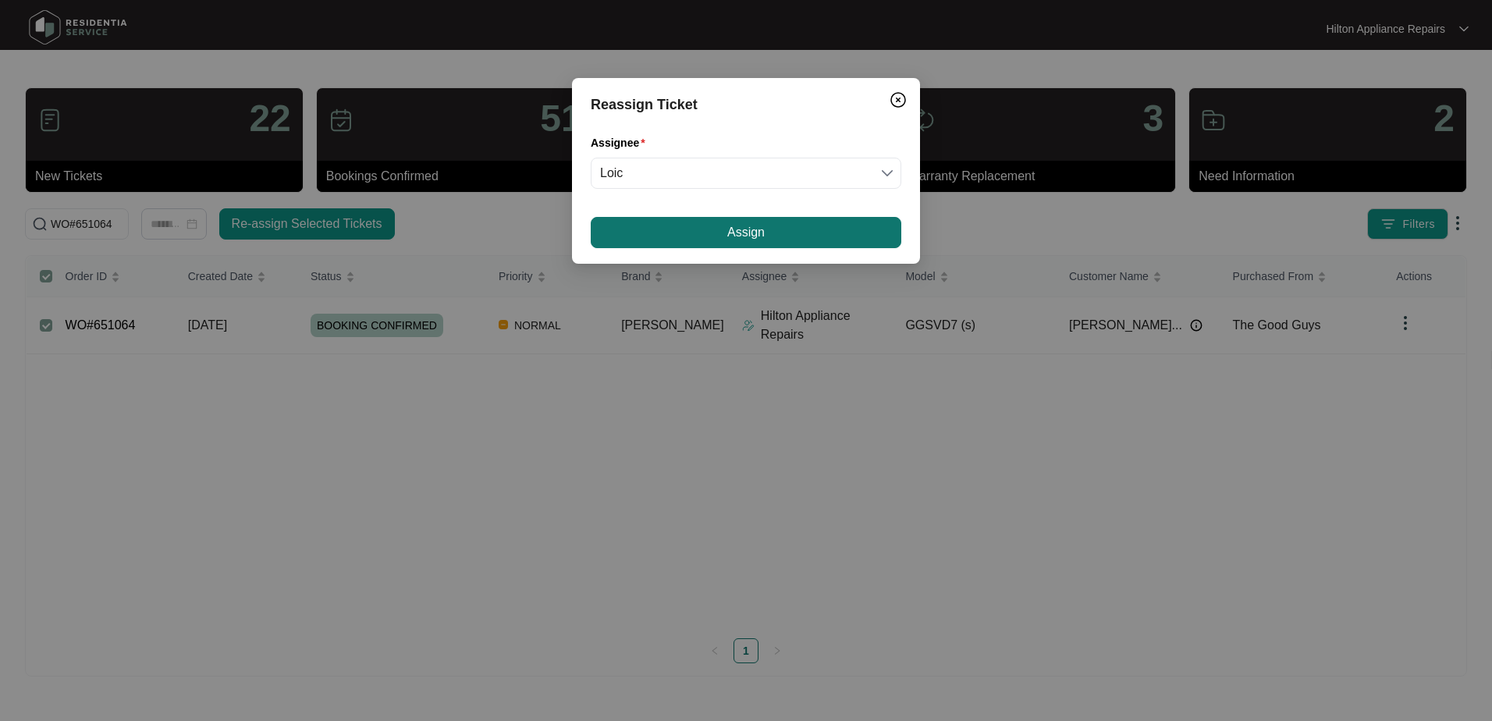
click at [678, 236] on button "Assign" at bounding box center [746, 232] width 311 height 31
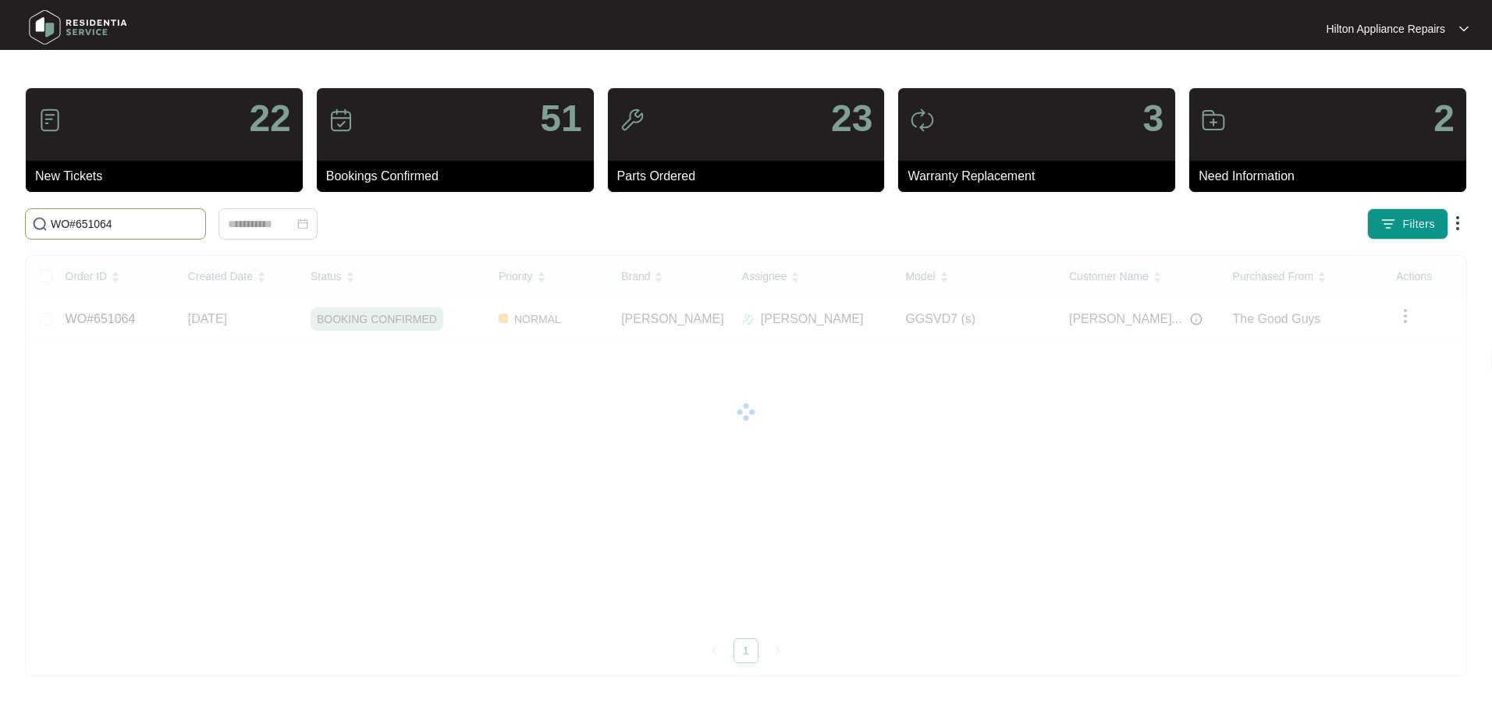
drag, startPoint x: 49, startPoint y: 212, endPoint x: -123, endPoint y: 212, distance: 172.5
click at [0, 212] on html "Hilton Appliance Repairs Hilton App... 22 New Tickets 51 Bookings Confirmed 23 …" at bounding box center [746, 360] width 1492 height 721
paste input "45942"
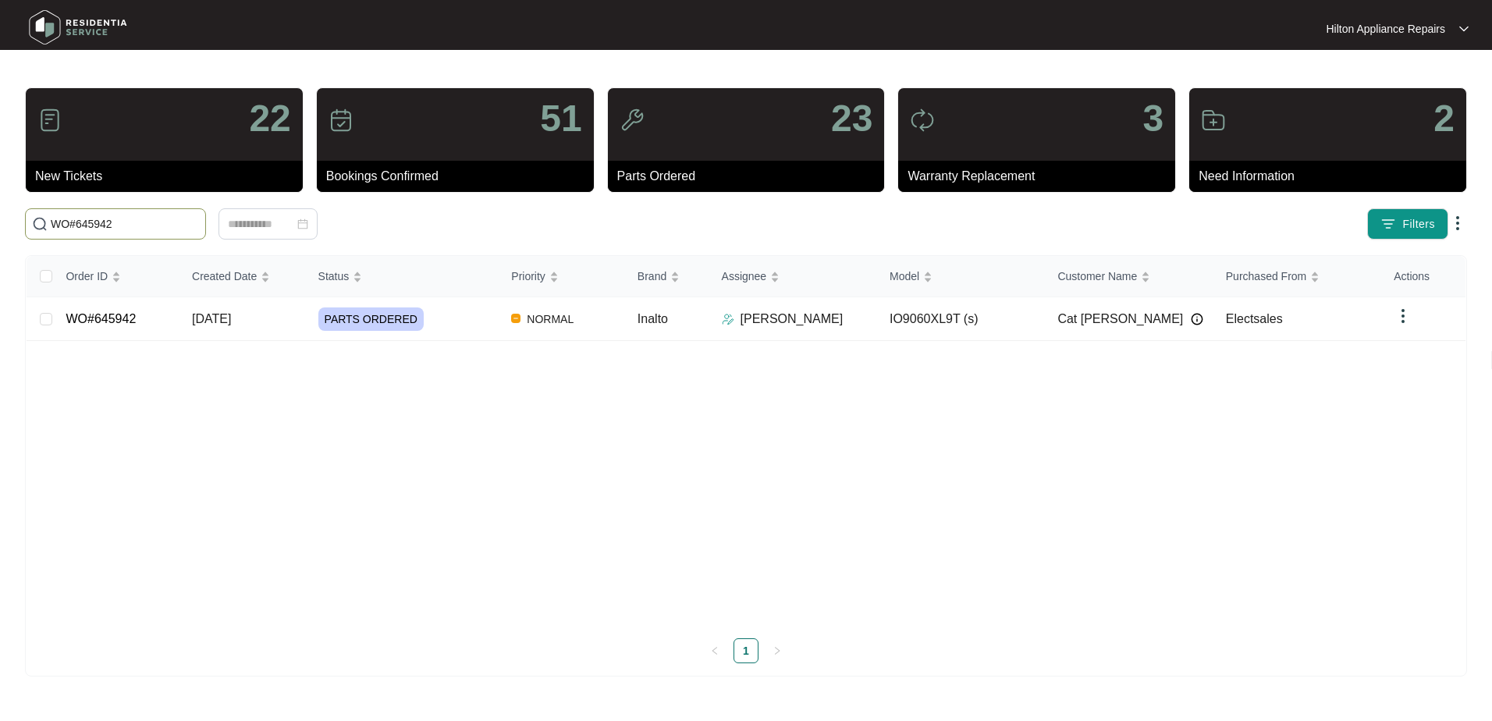
type input "WO#645942"
click at [220, 318] on span "[DATE]" at bounding box center [211, 318] width 39 height 13
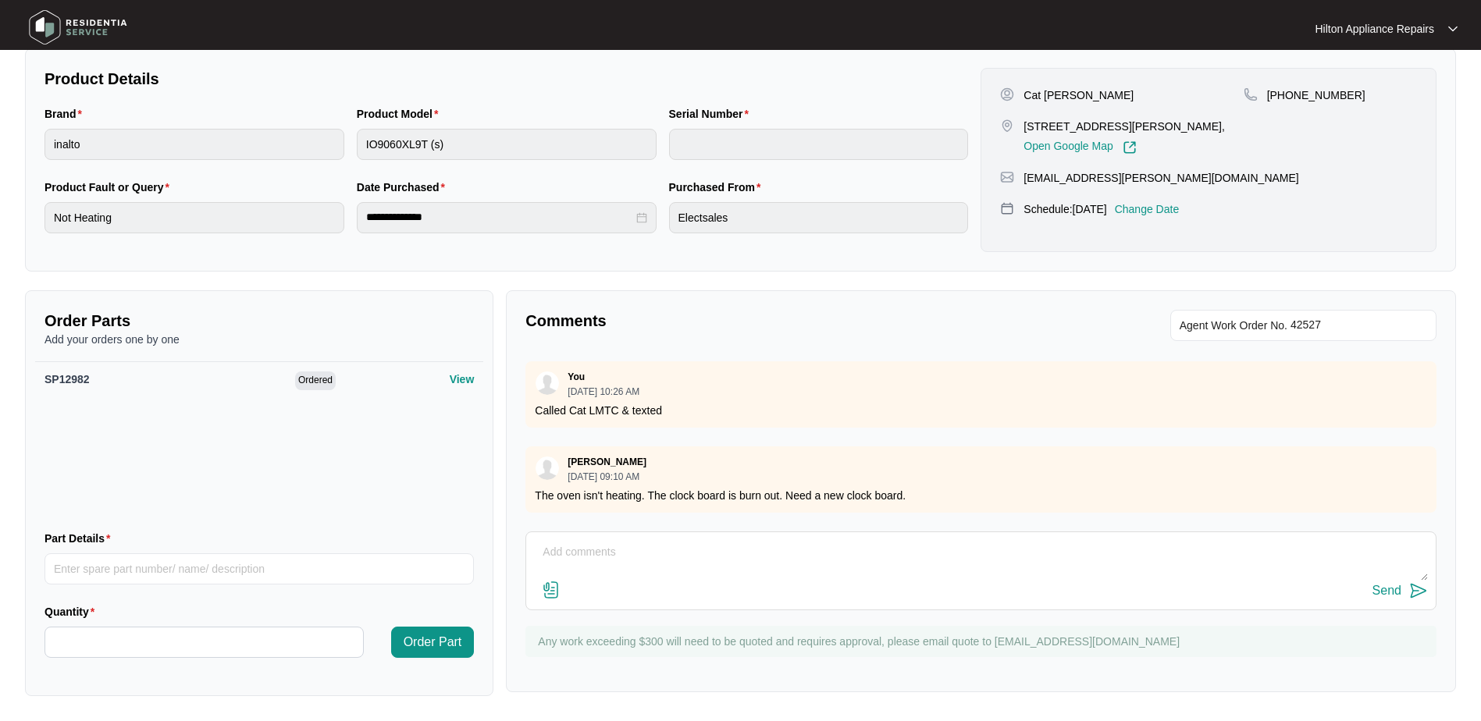
scroll to position [234, 0]
click at [599, 553] on textarea at bounding box center [981, 560] width 894 height 41
paste textarea "Called Cat LMTC & Texted"
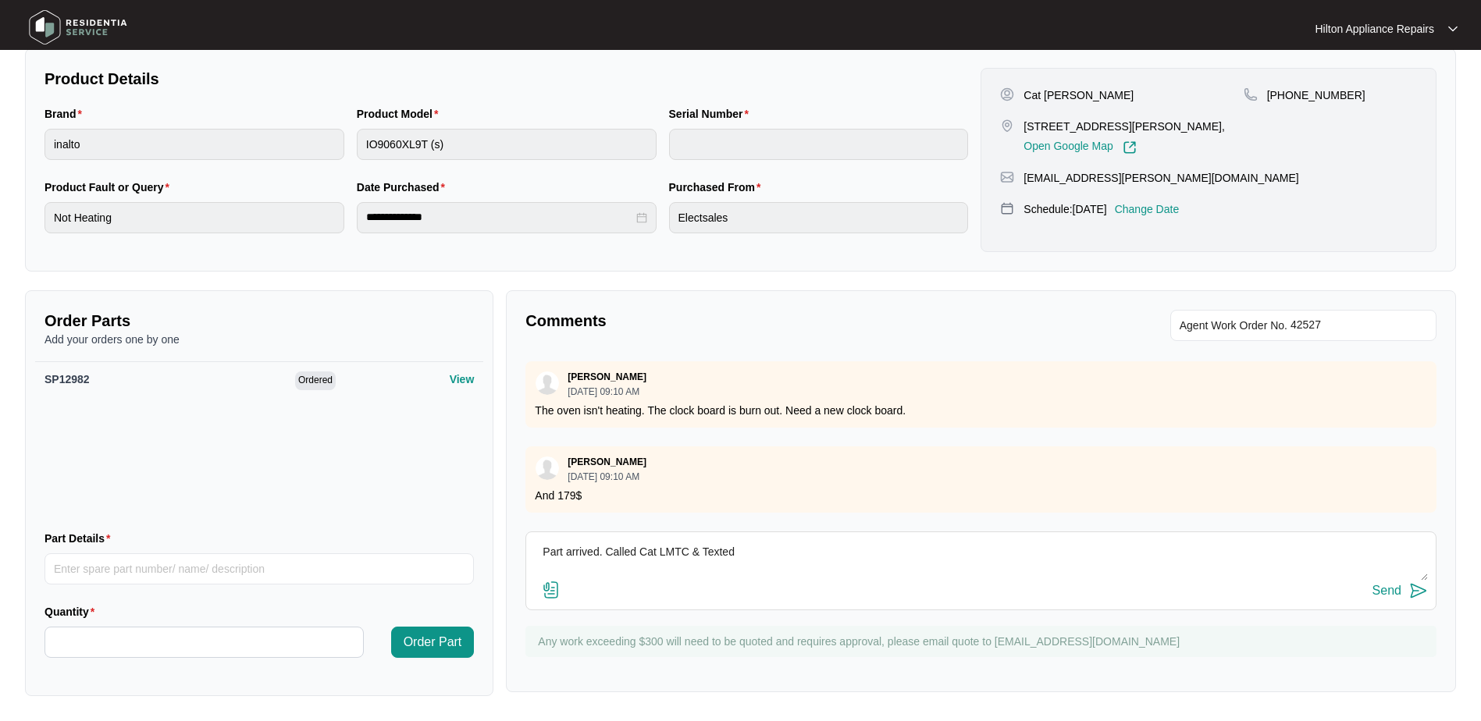
type textarea "Part arrived. Called Cat LMTC & Texted"
click at [1398, 585] on div "Send" at bounding box center [1386, 591] width 29 height 14
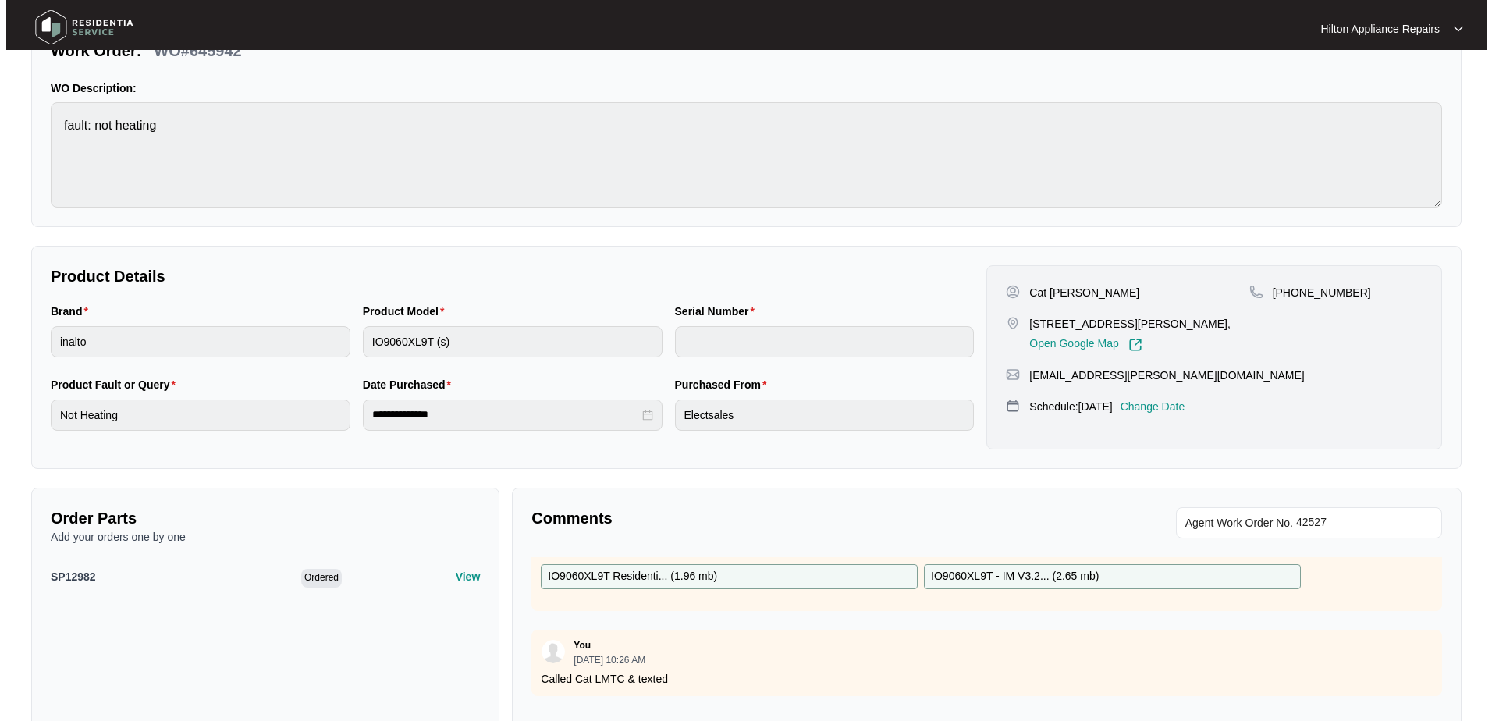
scroll to position [0, 0]
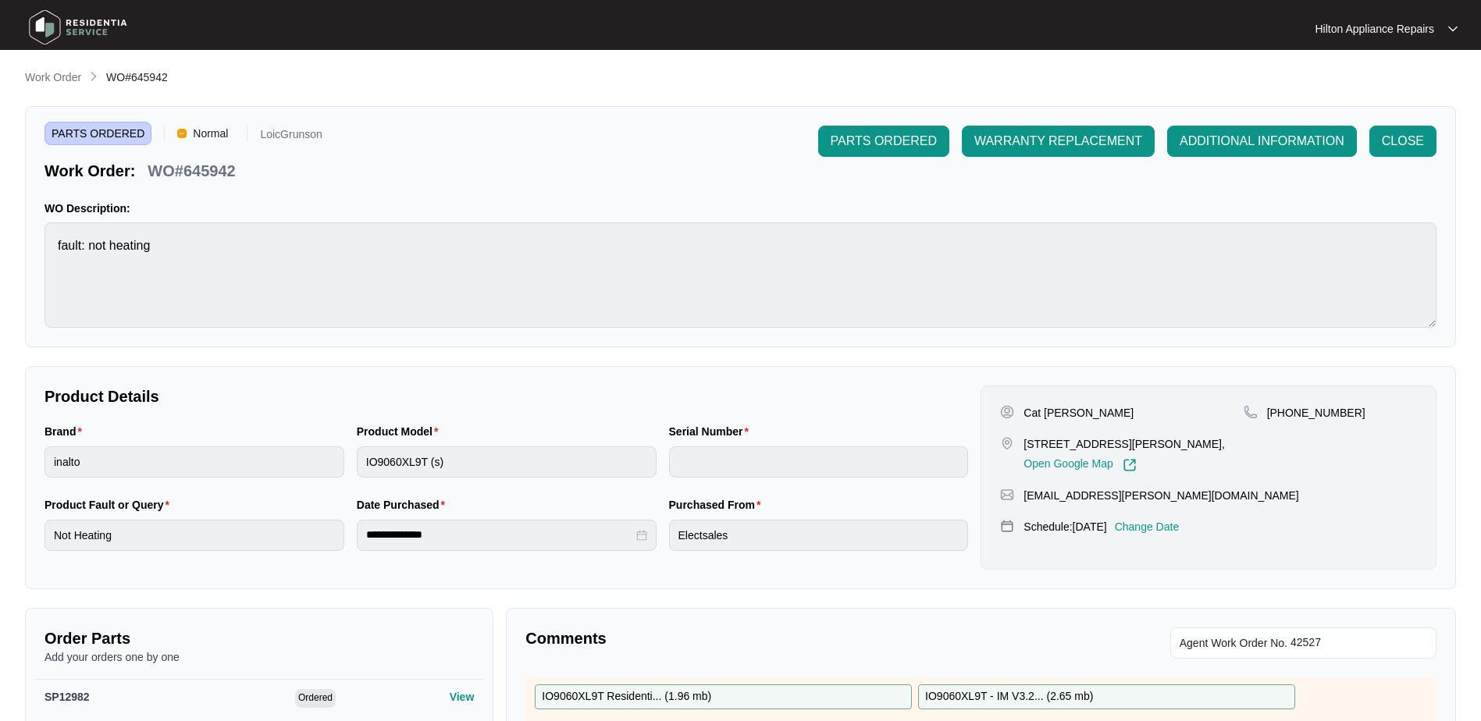
click at [1160, 535] on p "Change Date" at bounding box center [1147, 527] width 65 height 16
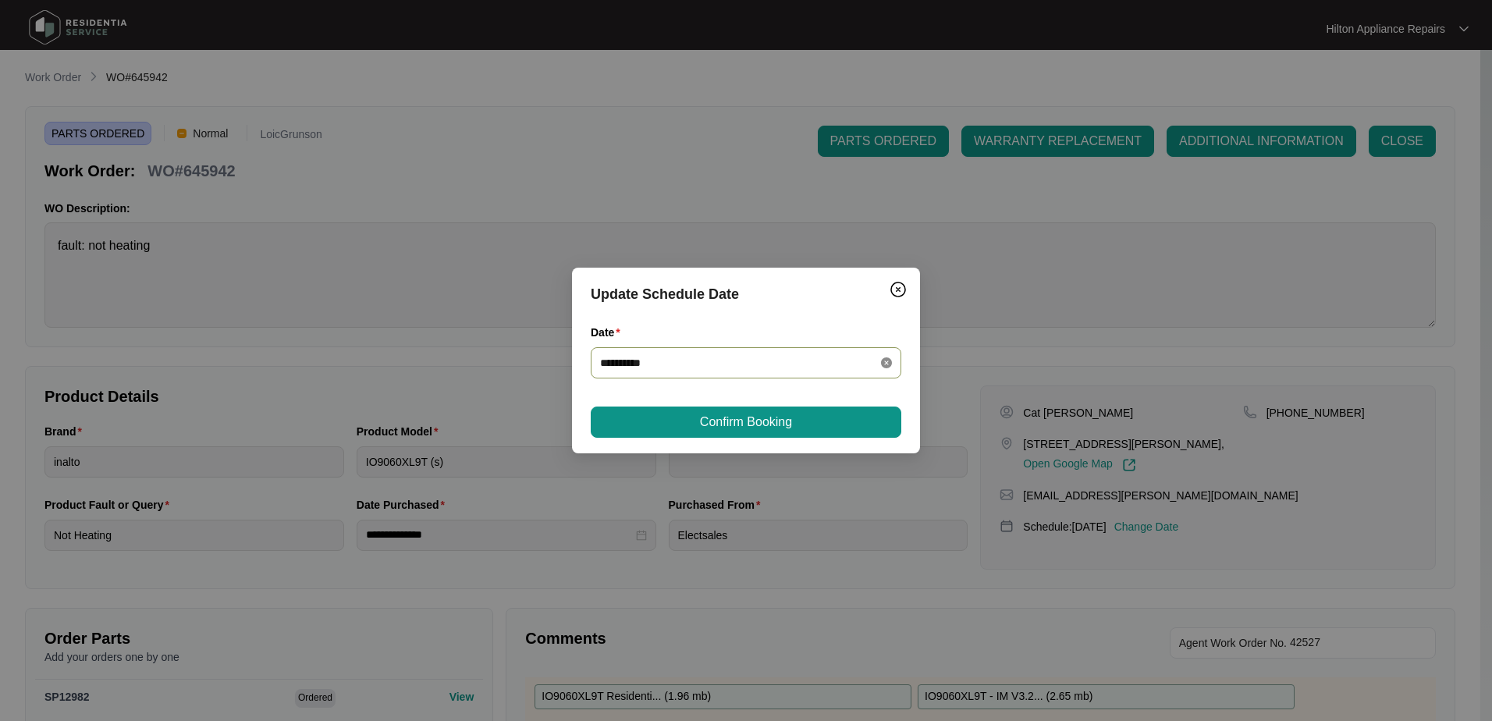
click at [886, 357] on icon "close-circle" at bounding box center [886, 362] width 11 height 11
click at [885, 361] on div at bounding box center [746, 362] width 292 height 17
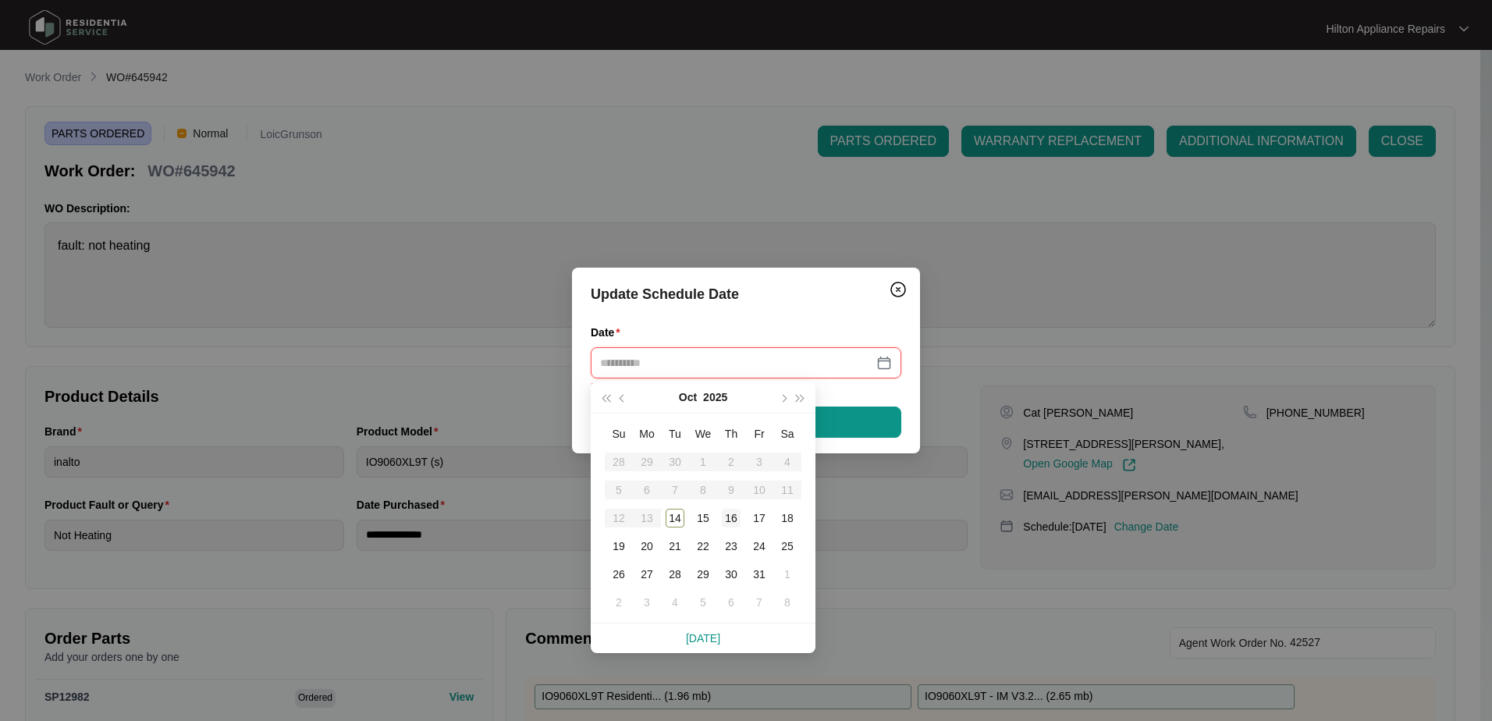
type input "**********"
click at [734, 515] on div "16" at bounding box center [731, 518] width 19 height 19
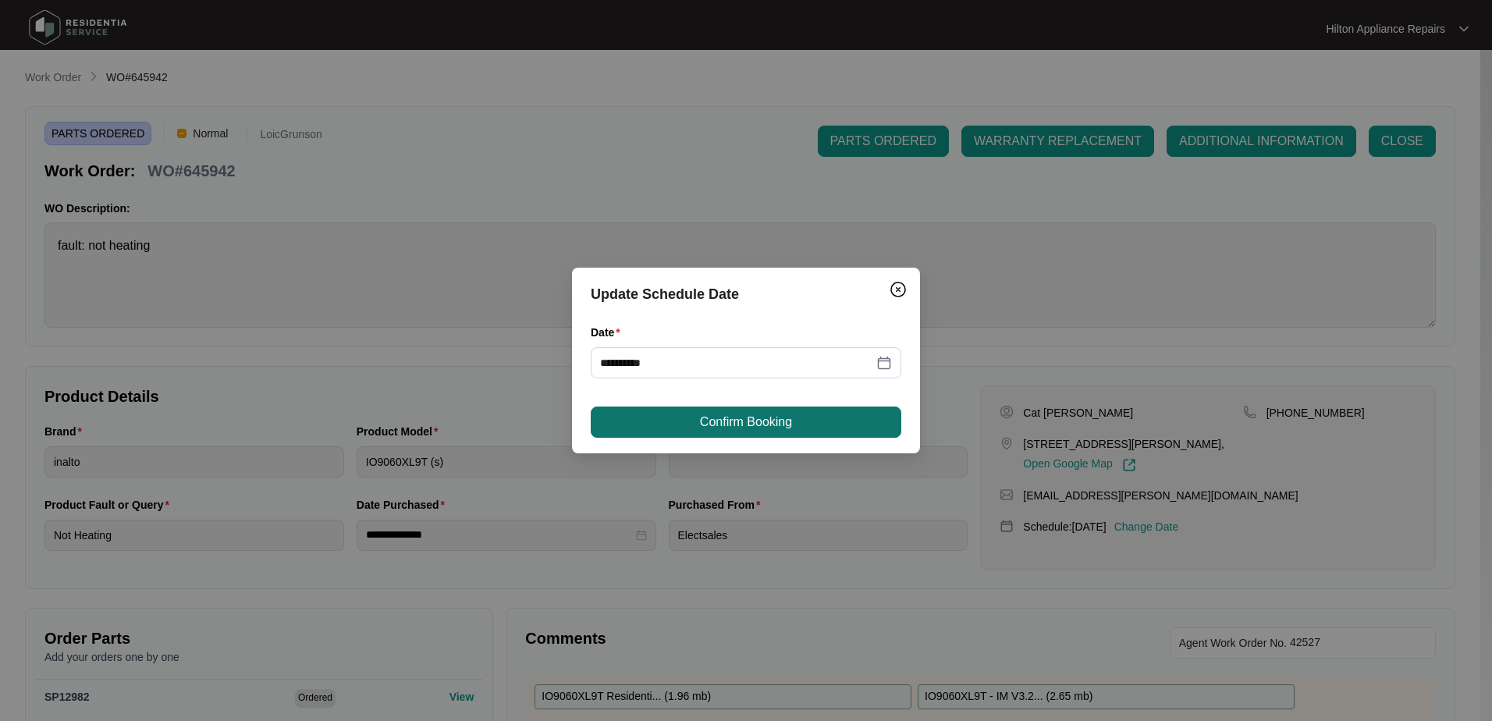
click at [798, 420] on button "Confirm Booking" at bounding box center [746, 422] width 311 height 31
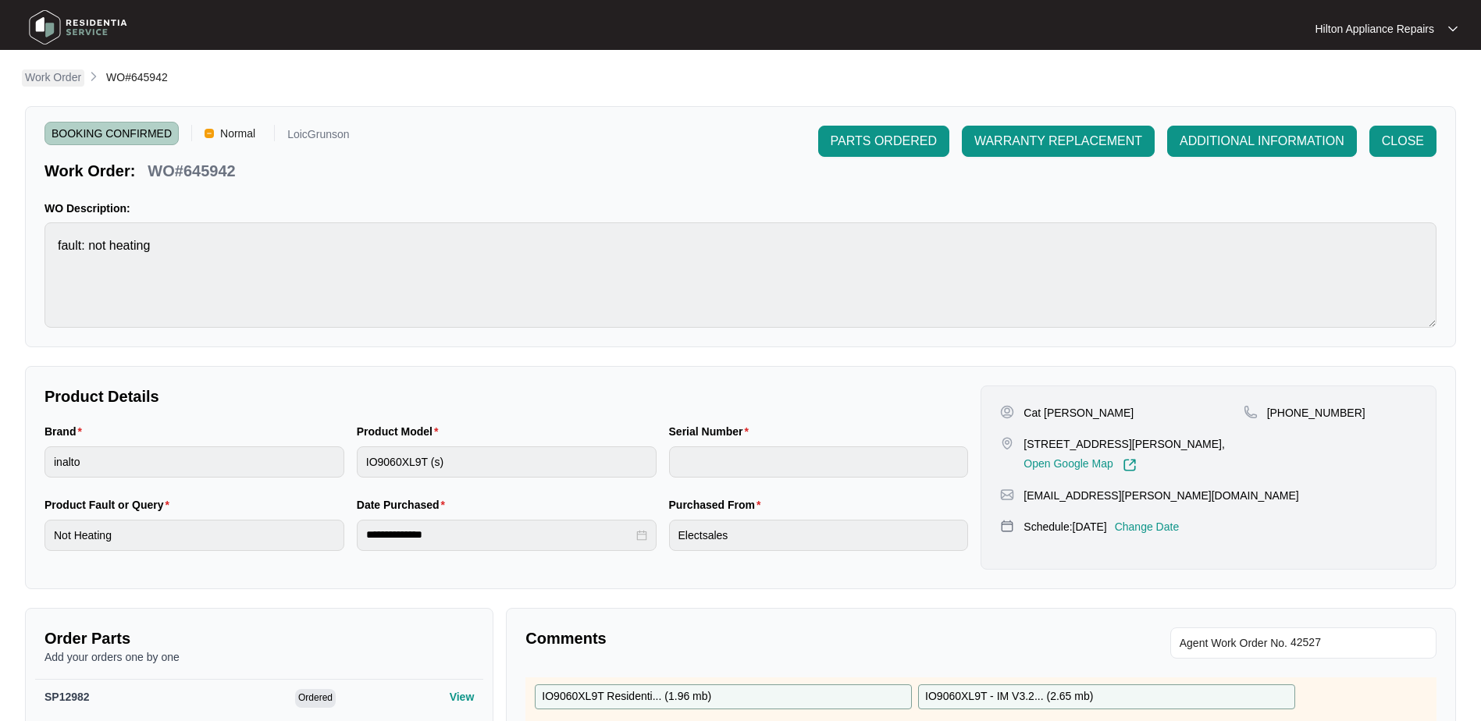
click at [55, 73] on p "Work Order" at bounding box center [53, 77] width 56 height 16
click at [40, 77] on p "Work Order" at bounding box center [53, 77] width 56 height 16
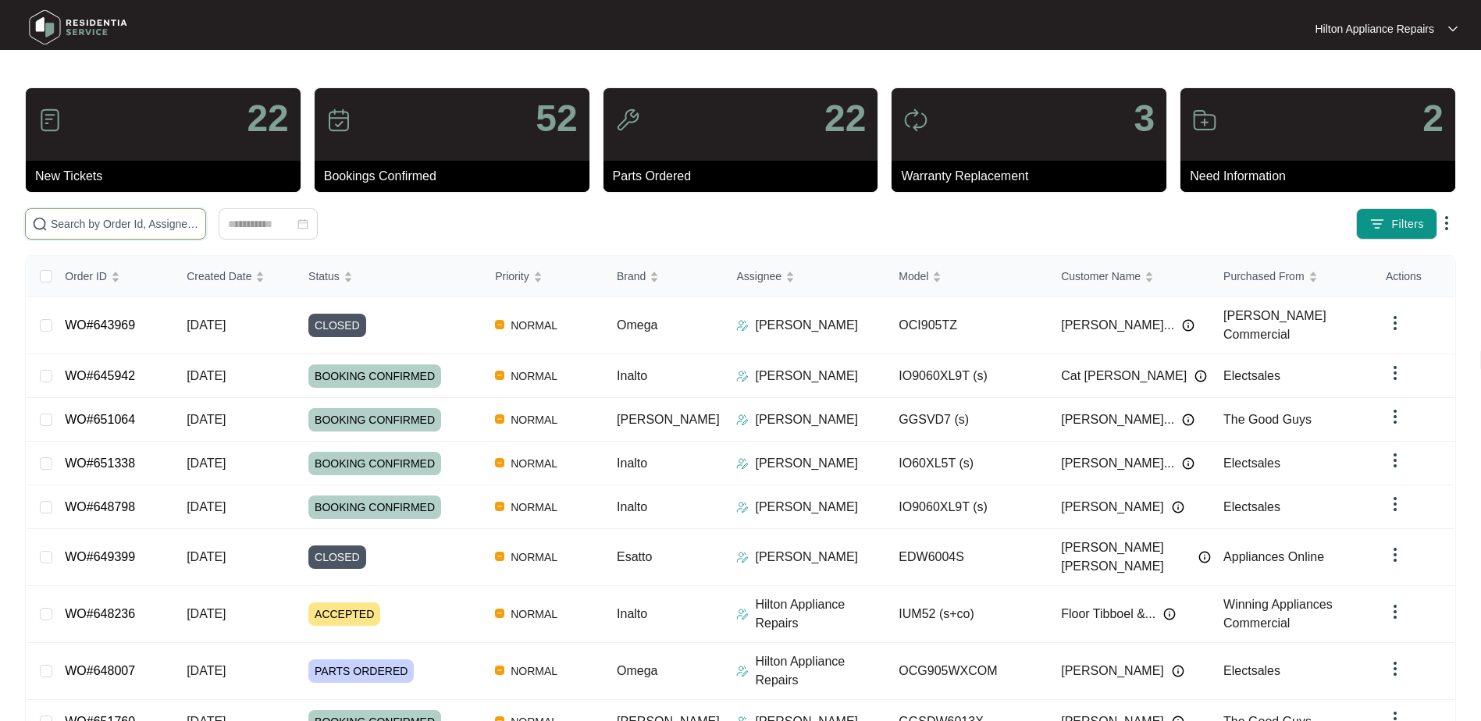
click at [72, 222] on input "text" at bounding box center [125, 223] width 148 height 17
paste input "WO#651211"
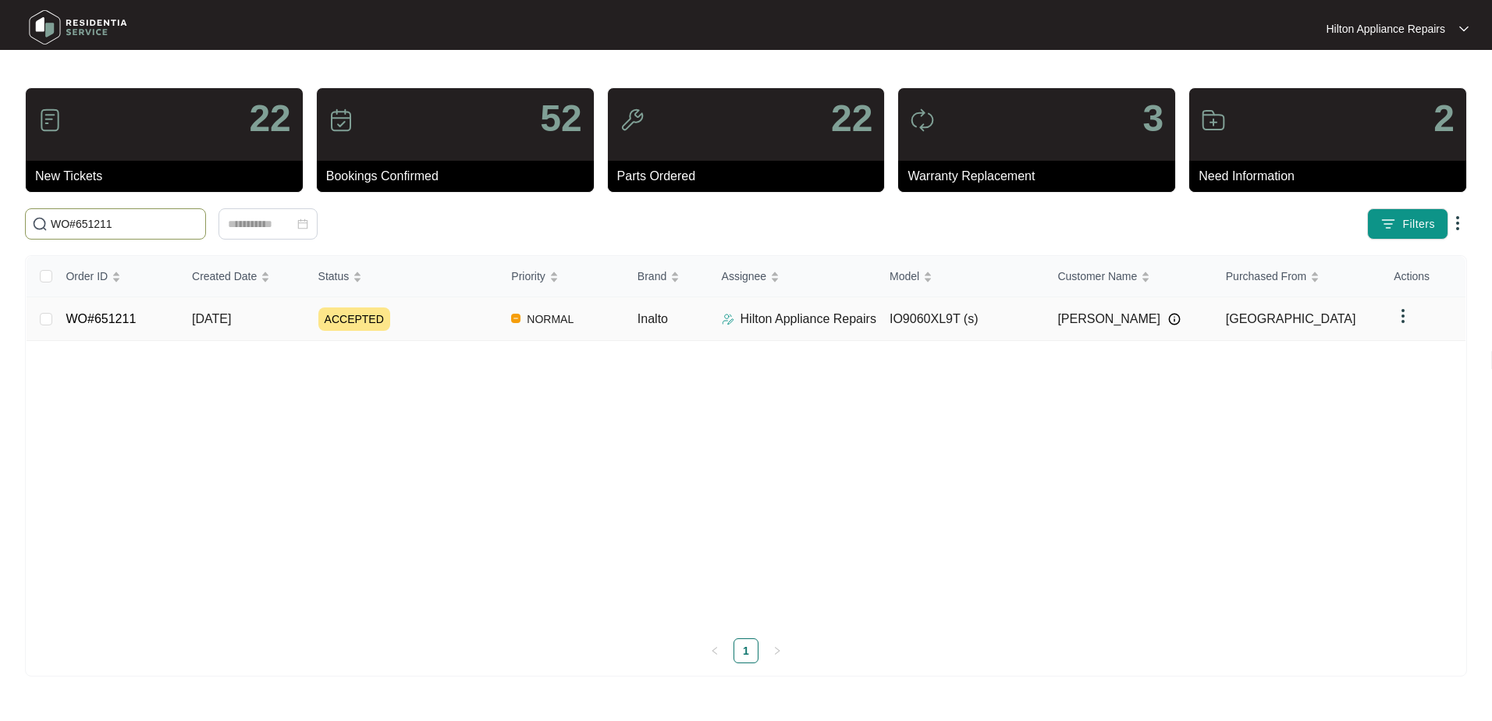
type input "WO#651211"
click at [202, 322] on span "[DATE]" at bounding box center [211, 318] width 39 height 13
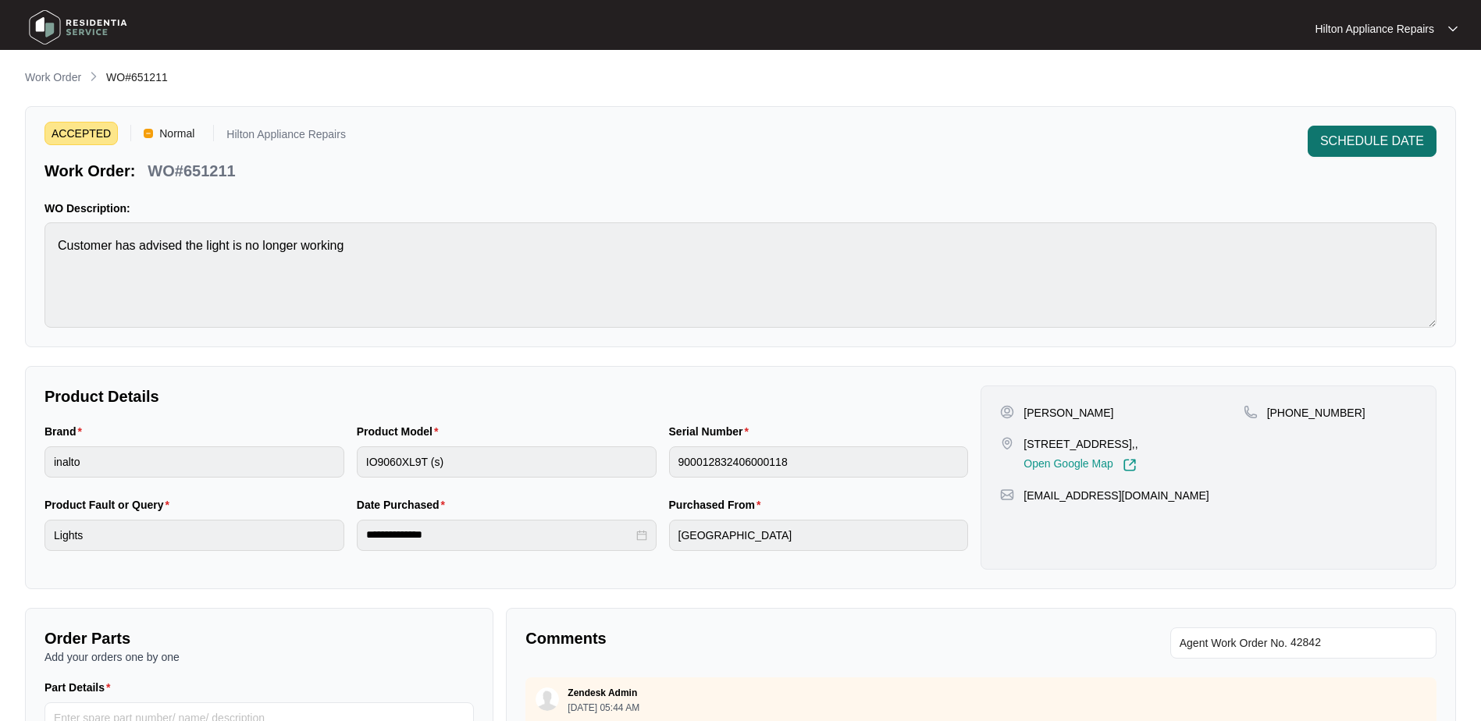
click at [1379, 138] on span "SCHEDULE DATE" at bounding box center [1372, 141] width 104 height 19
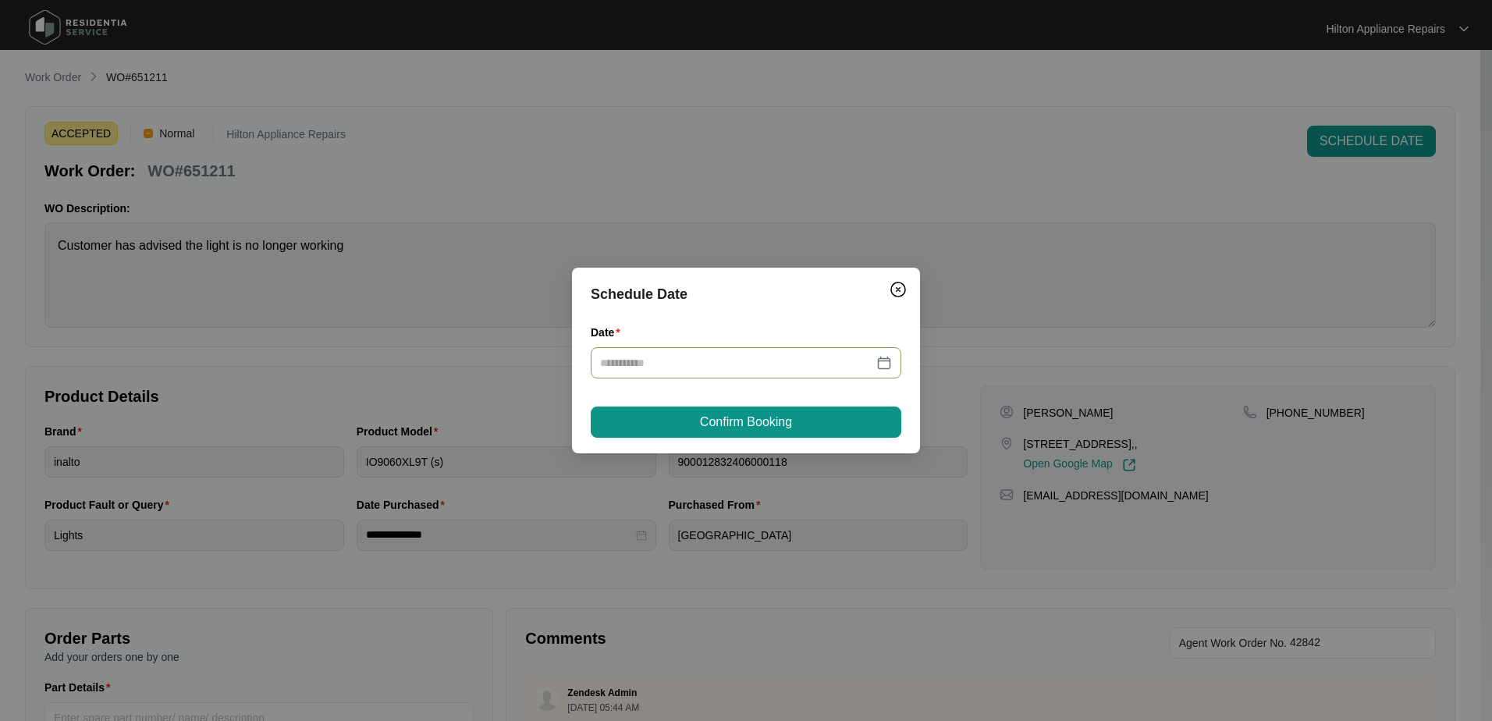
click at [884, 357] on div at bounding box center [746, 362] width 292 height 17
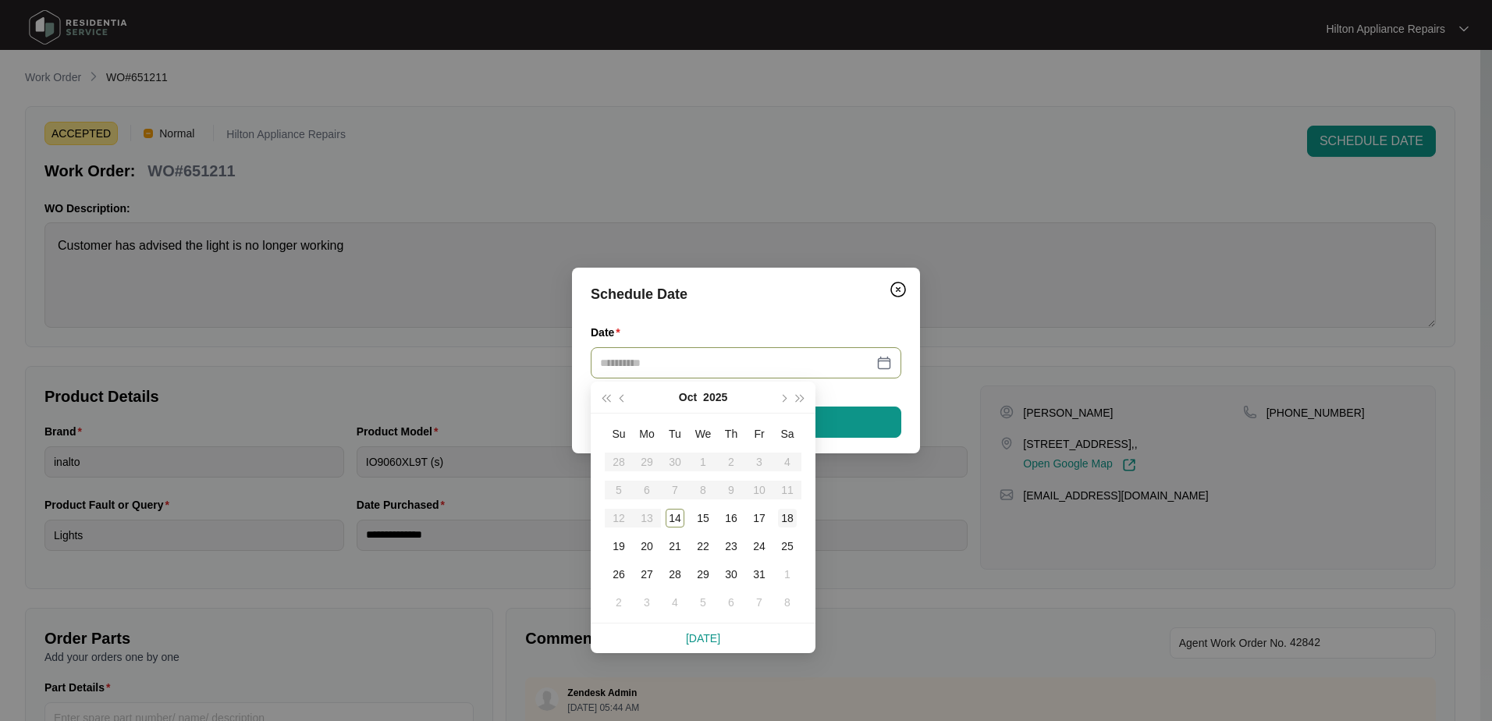
type input "**********"
click at [788, 515] on div "18" at bounding box center [787, 518] width 19 height 19
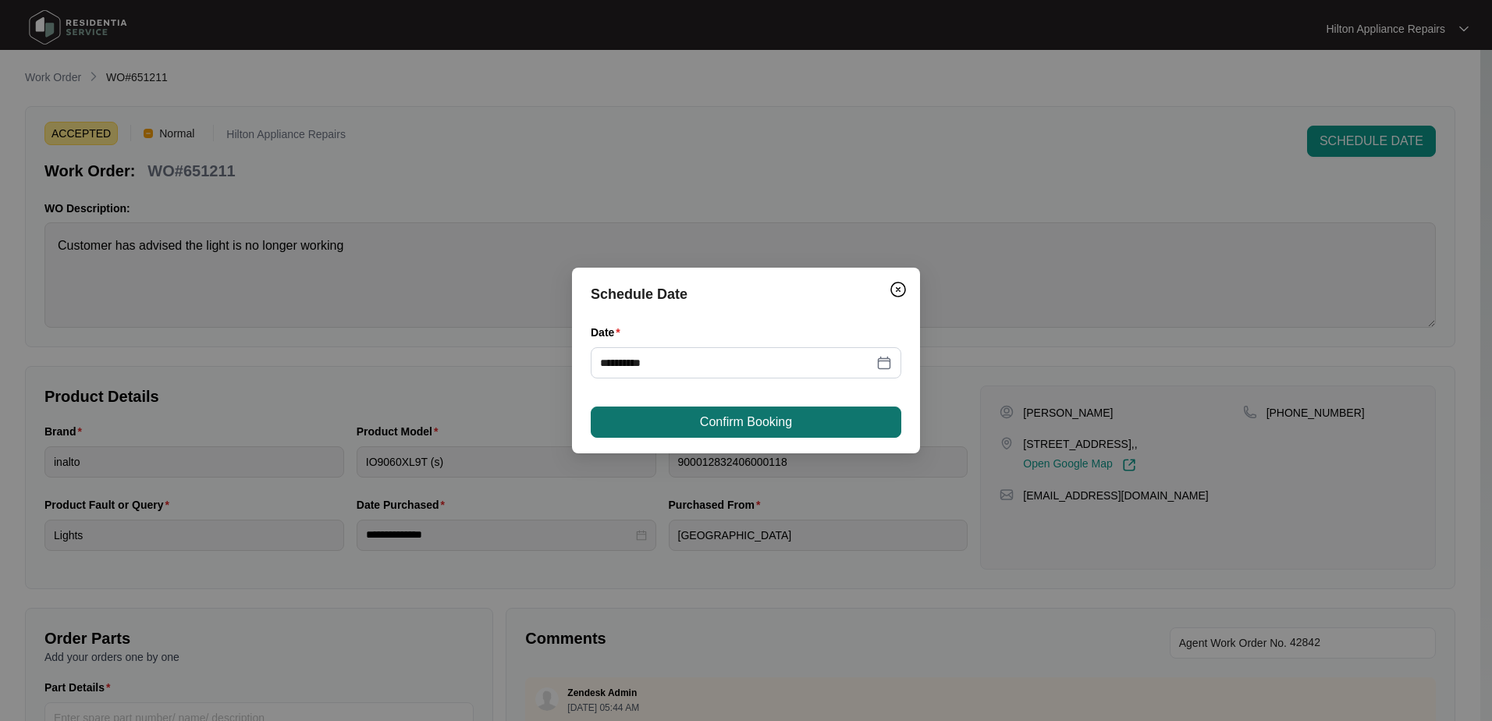
click at [770, 416] on span "Confirm Booking" at bounding box center [746, 422] width 92 height 19
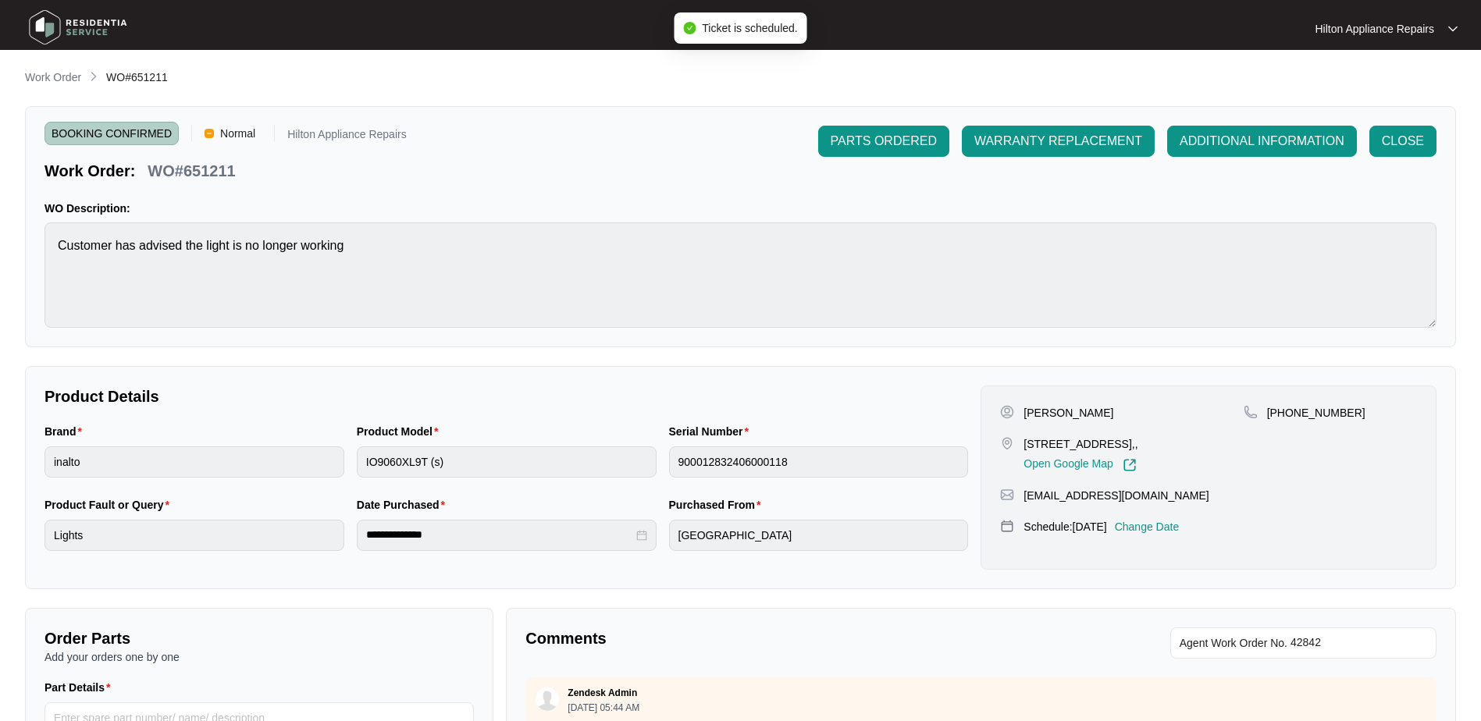
click at [42, 77] on p "Work Order" at bounding box center [53, 77] width 56 height 16
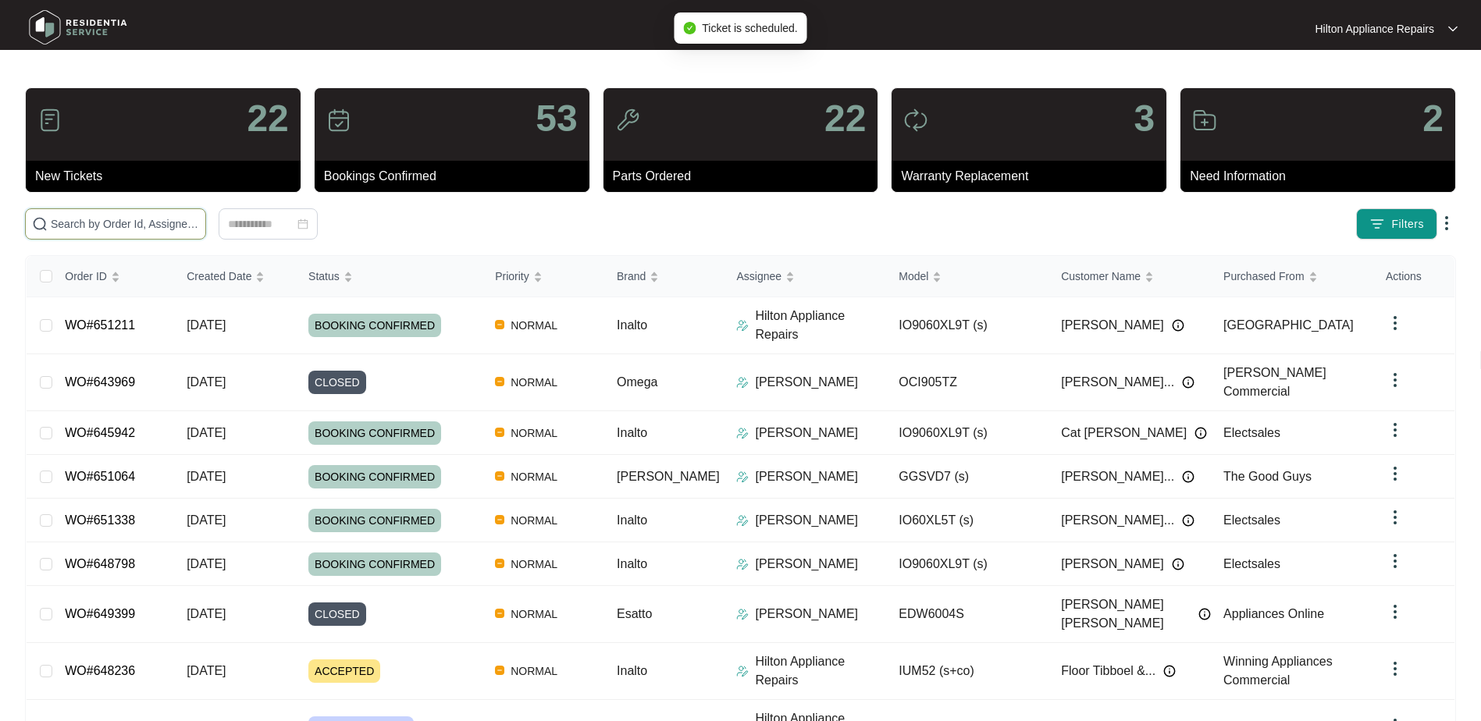
click at [73, 220] on input "text" at bounding box center [125, 223] width 148 height 17
paste input "WO#651211"
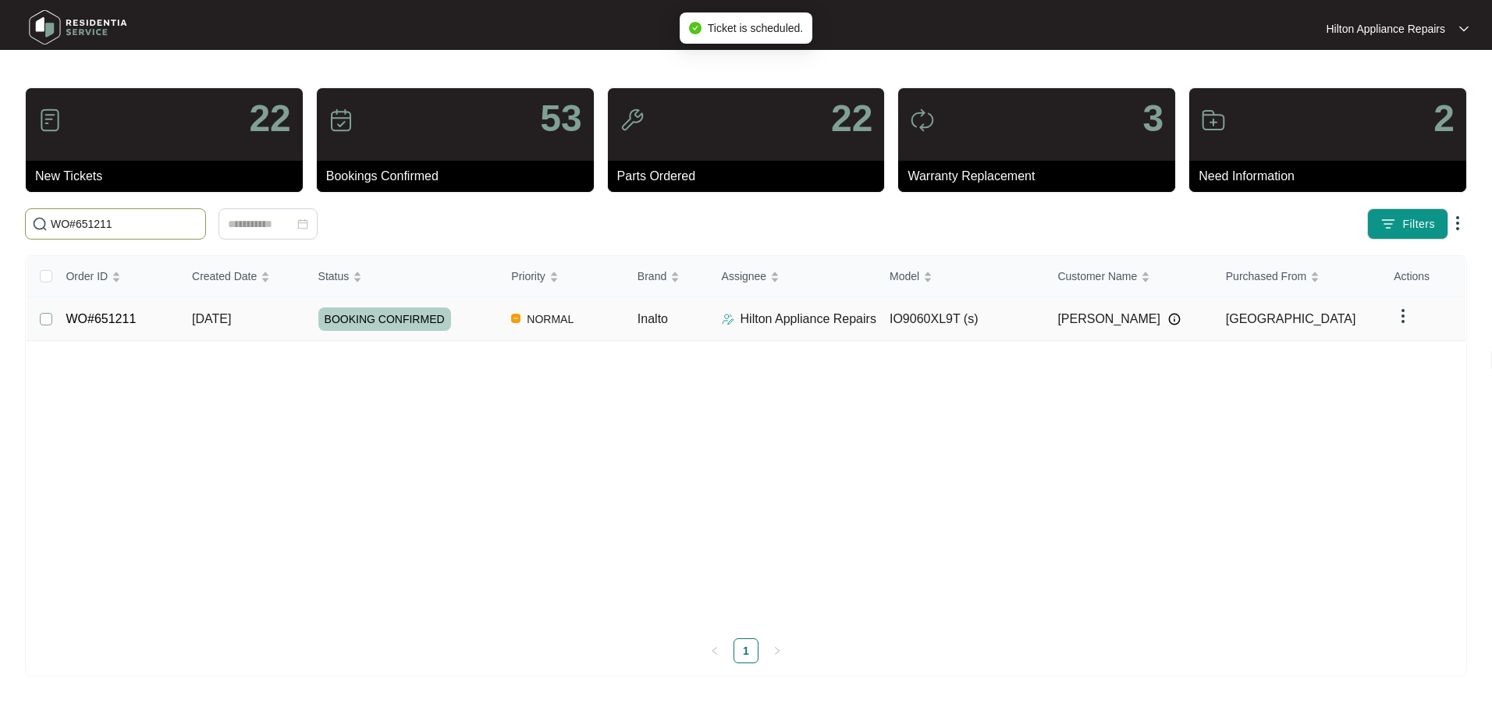
type input "WO#651211"
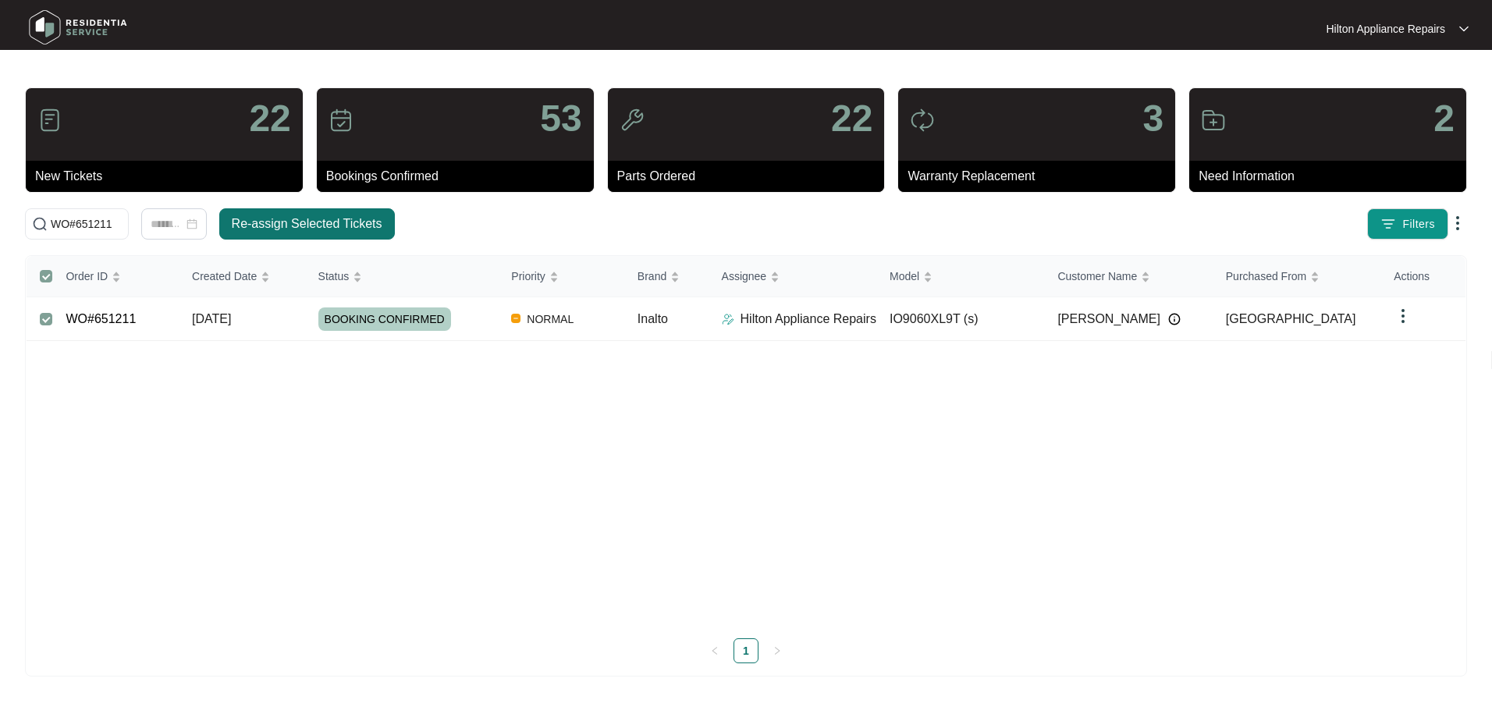
click at [332, 217] on span "Re-assign Selected Tickets" at bounding box center [307, 224] width 151 height 19
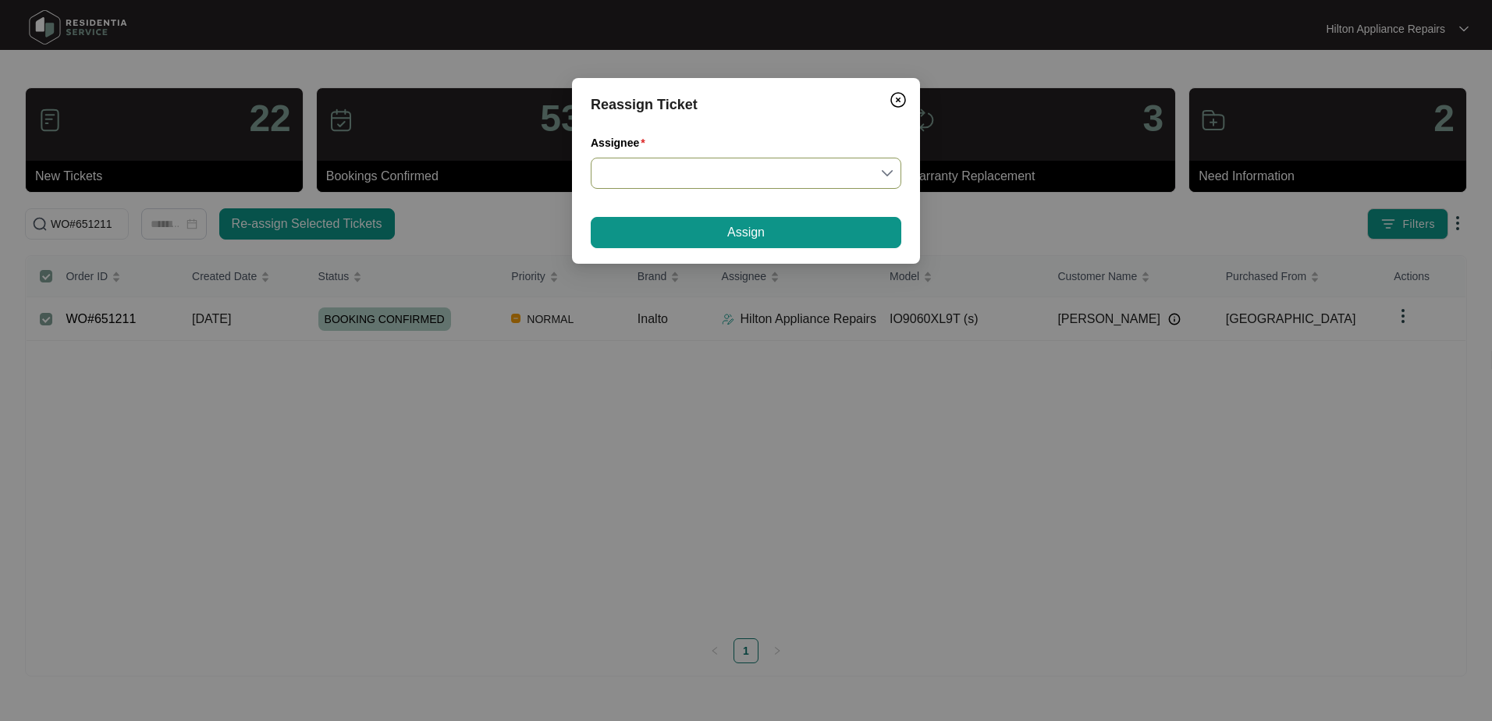
click at [889, 167] on input "Assignee" at bounding box center [746, 173] width 292 height 30
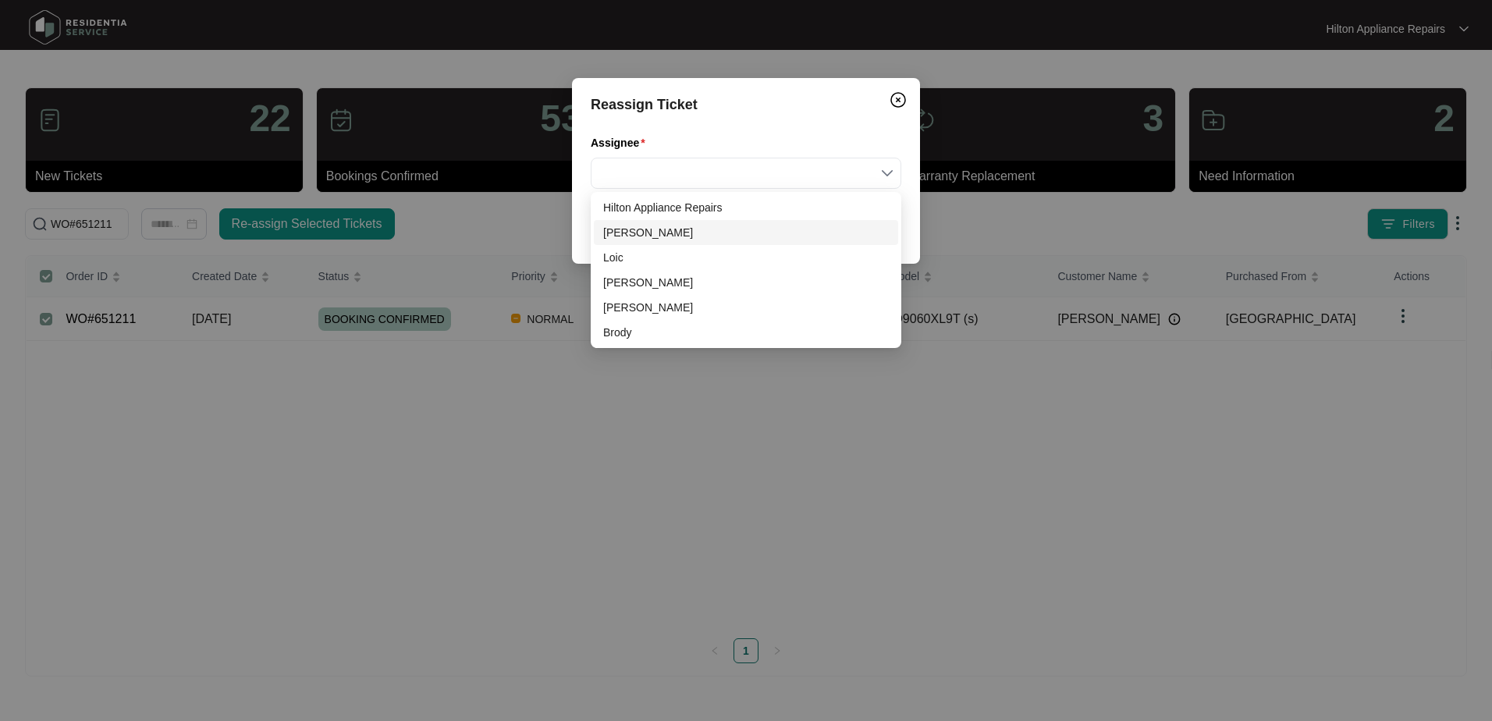
drag, startPoint x: 635, startPoint y: 235, endPoint x: 647, endPoint y: 234, distance: 12.5
click at [635, 235] on div "[PERSON_NAME]" at bounding box center [746, 232] width 286 height 17
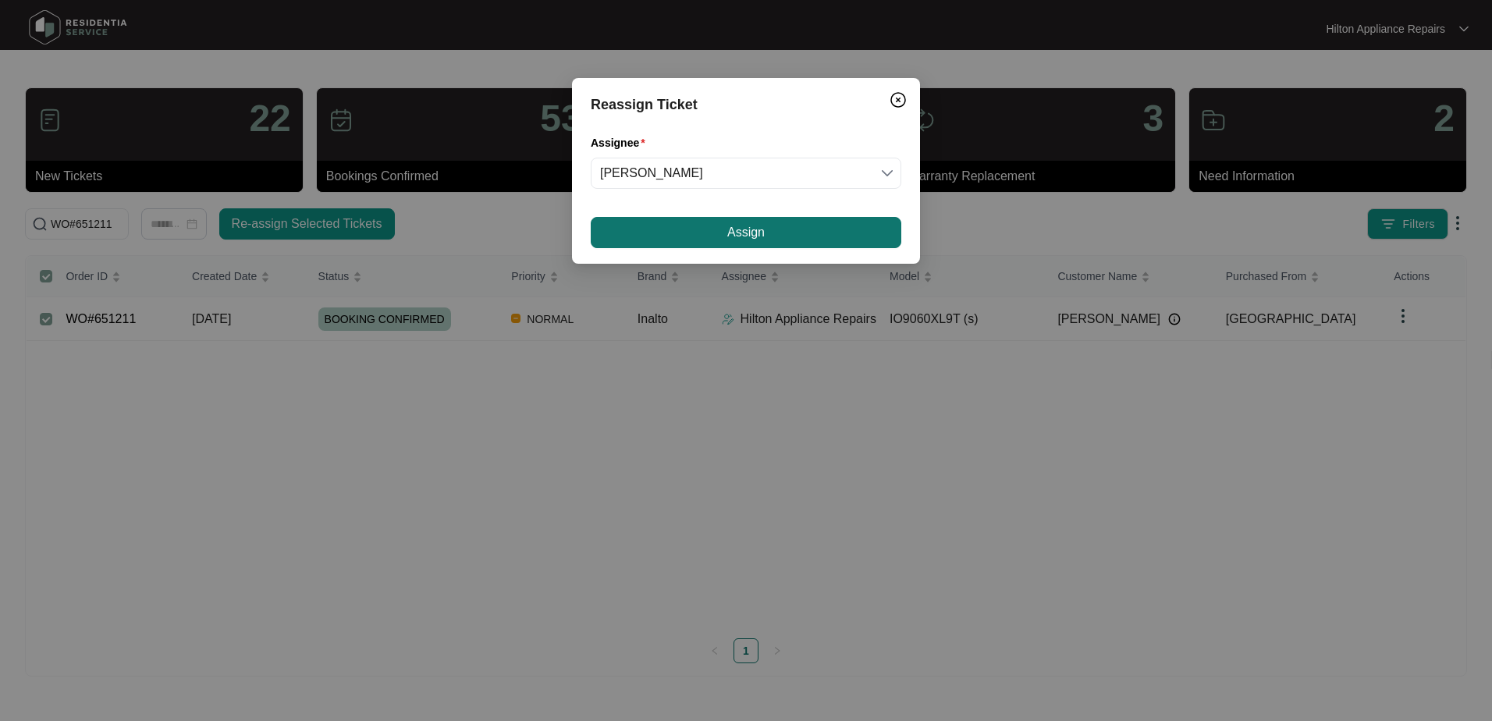
click at [729, 229] on span "Assign" at bounding box center [745, 232] width 37 height 19
